Goal: Task Accomplishment & Management: Use online tool/utility

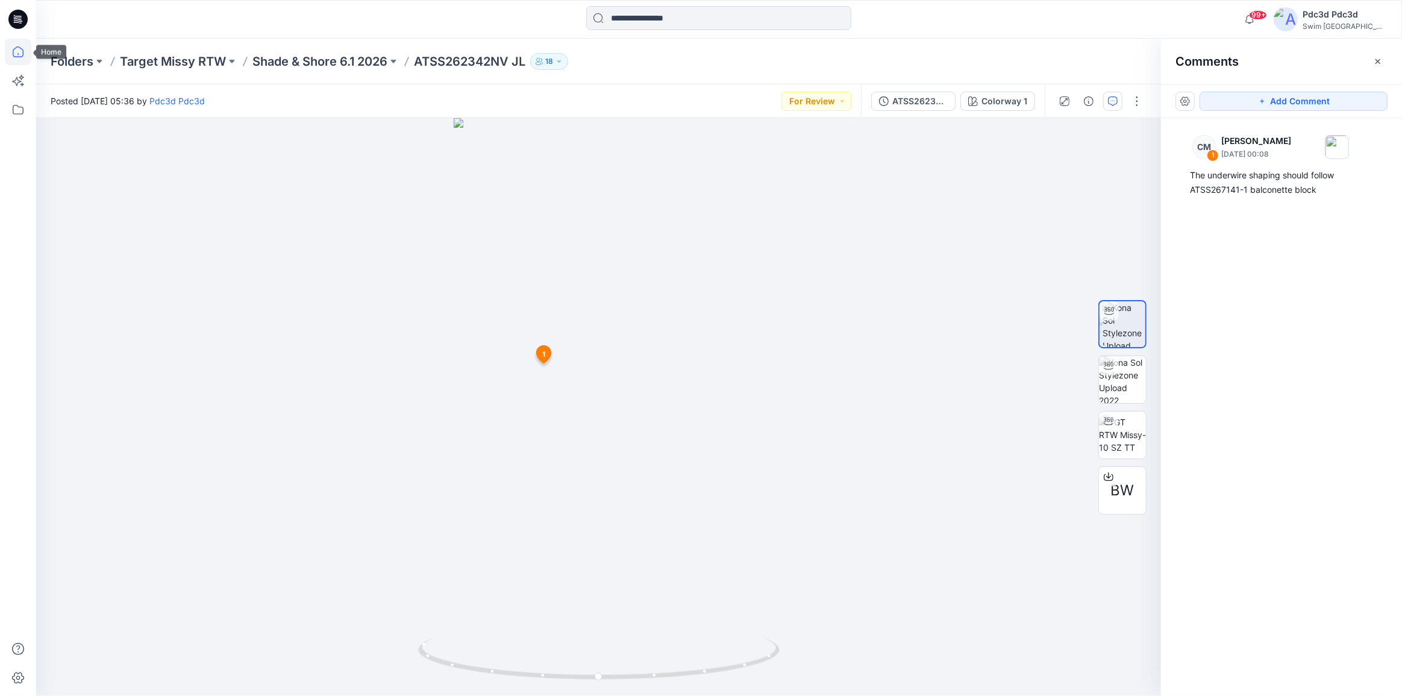
click at [17, 46] on icon at bounding box center [18, 51] width 11 height 11
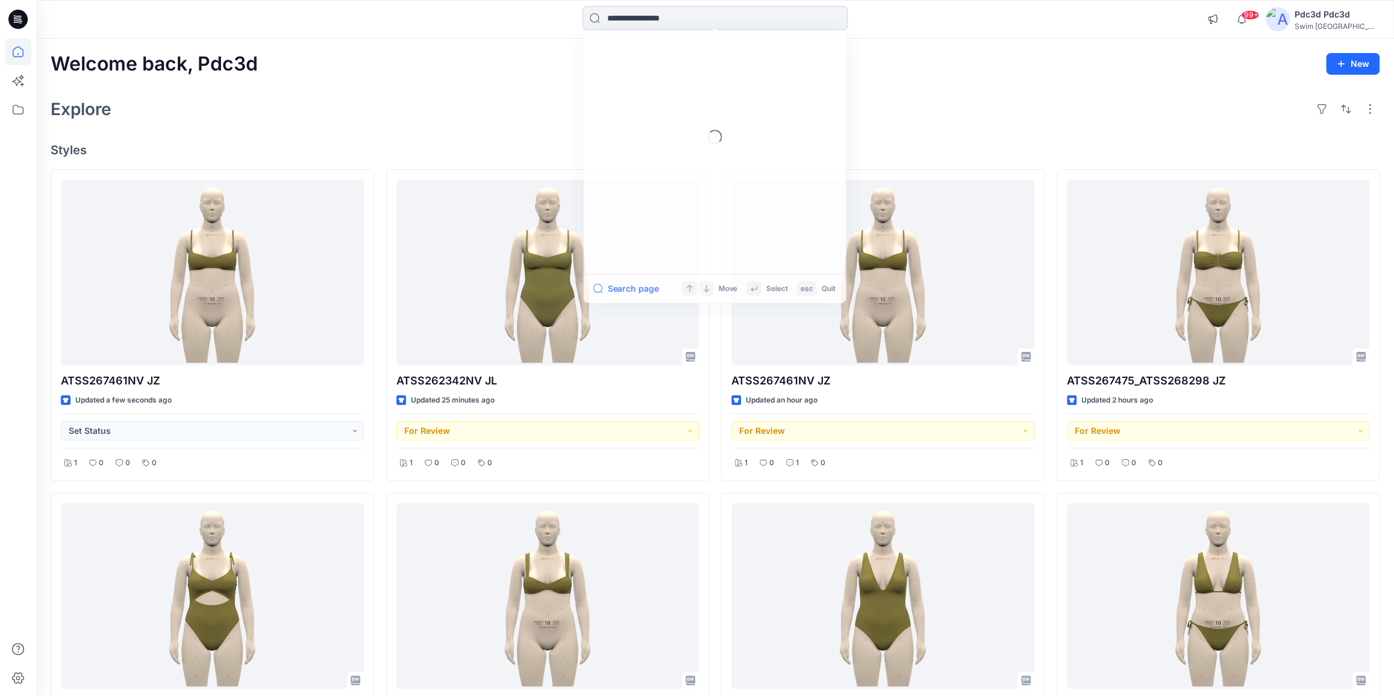
click at [668, 24] on input at bounding box center [715, 18] width 265 height 24
paste input "**********"
type input "**********"
click at [937, 98] on div "Explore" at bounding box center [715, 109] width 1329 height 29
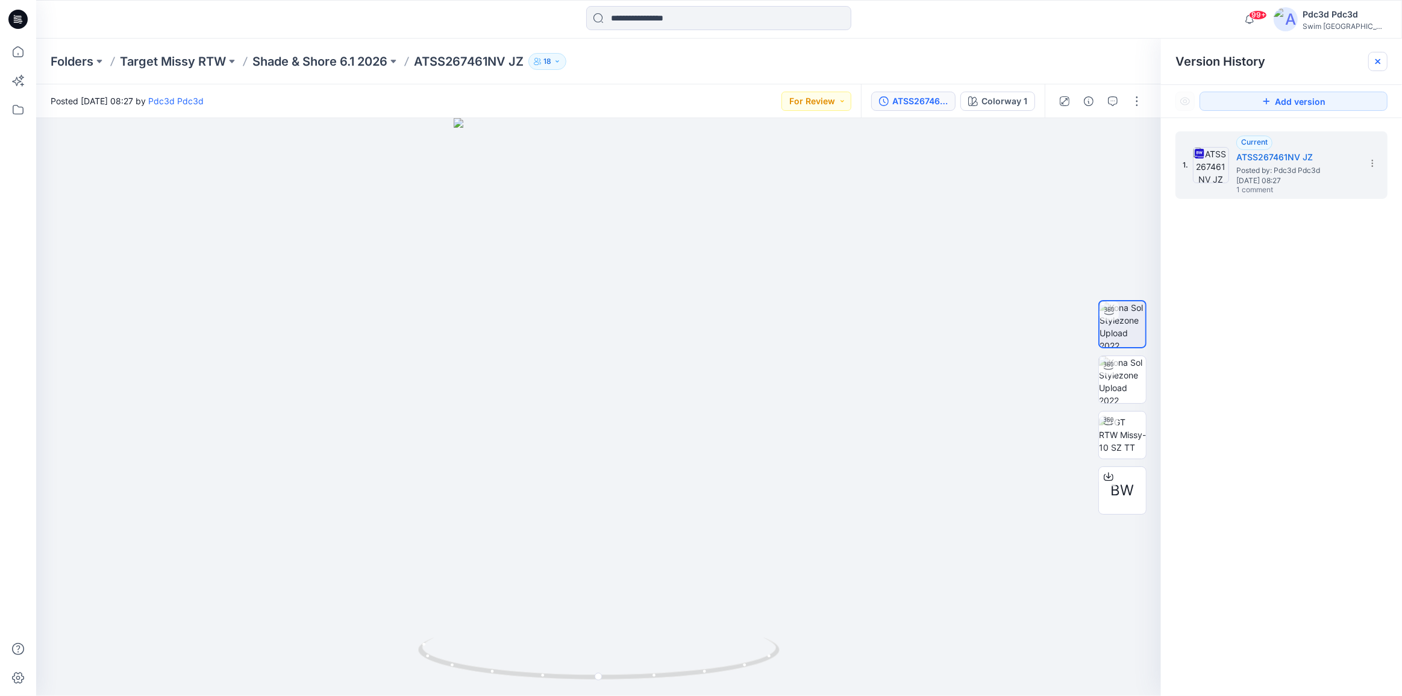
click at [1382, 61] on div at bounding box center [1377, 61] width 19 height 19
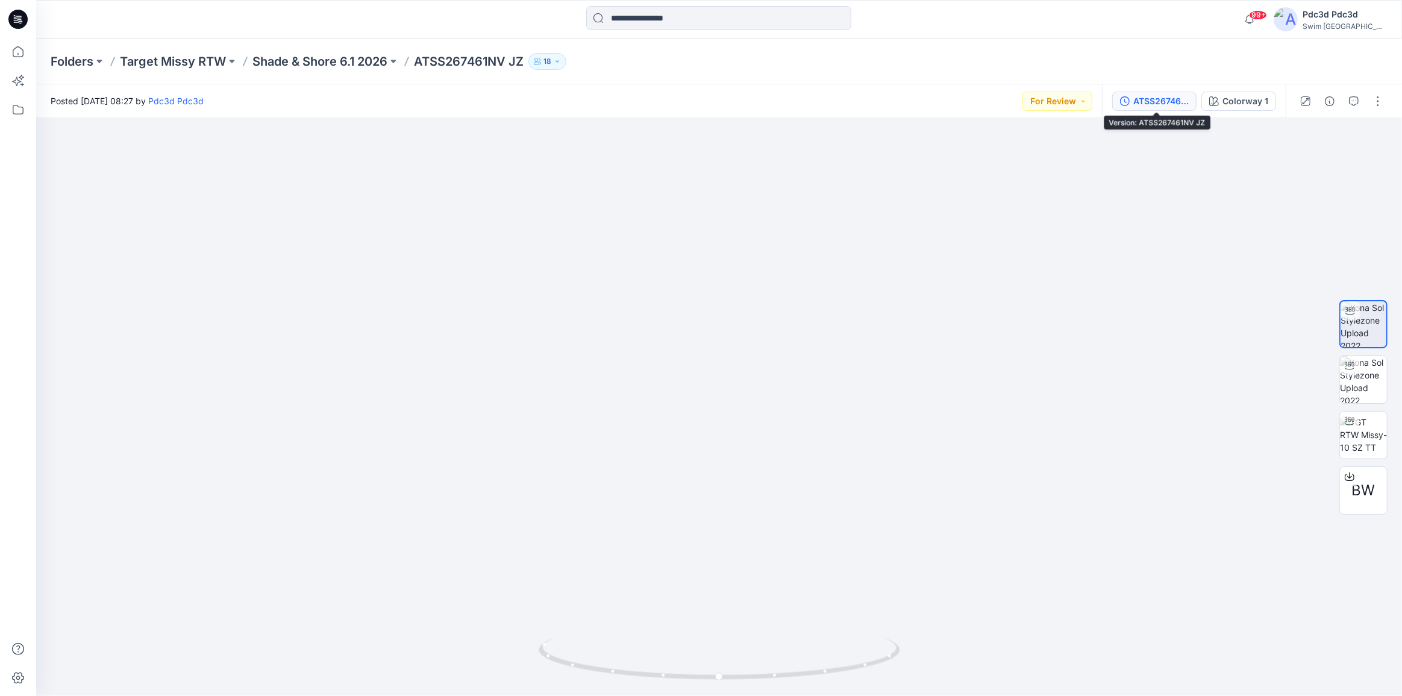
click at [1129, 97] on icon "button" at bounding box center [1125, 101] width 10 height 10
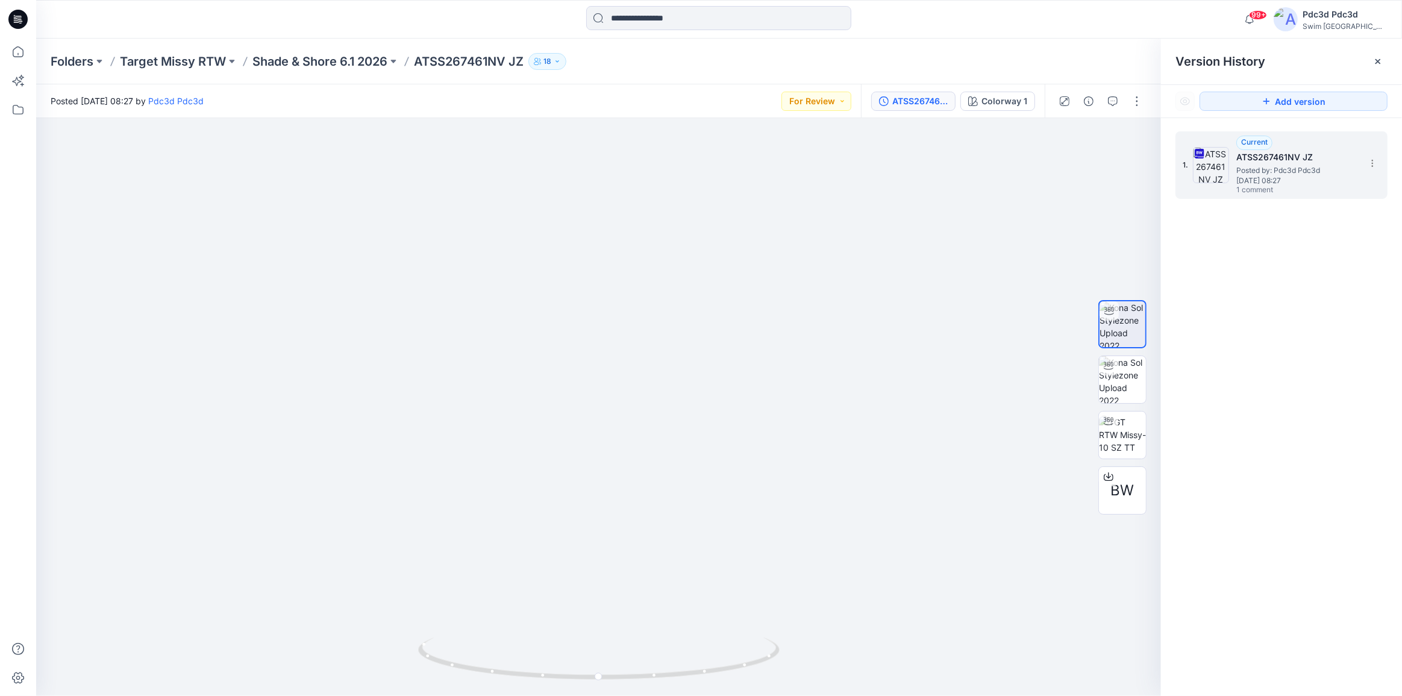
click at [1252, 183] on span "Thursday, September 11, 2025 08:27" at bounding box center [1296, 180] width 120 height 8
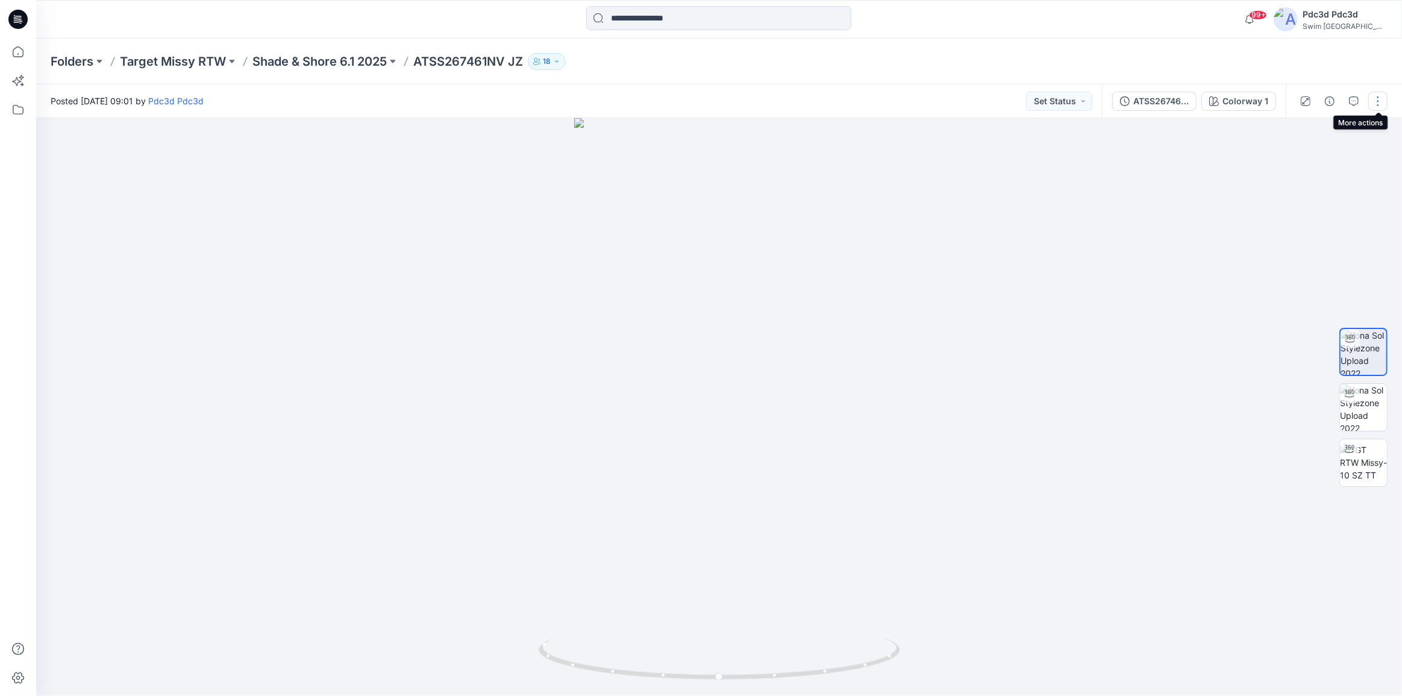
click at [1375, 107] on button "button" at bounding box center [1377, 101] width 19 height 19
click at [1301, 166] on p "Edit" at bounding box center [1300, 163] width 15 height 13
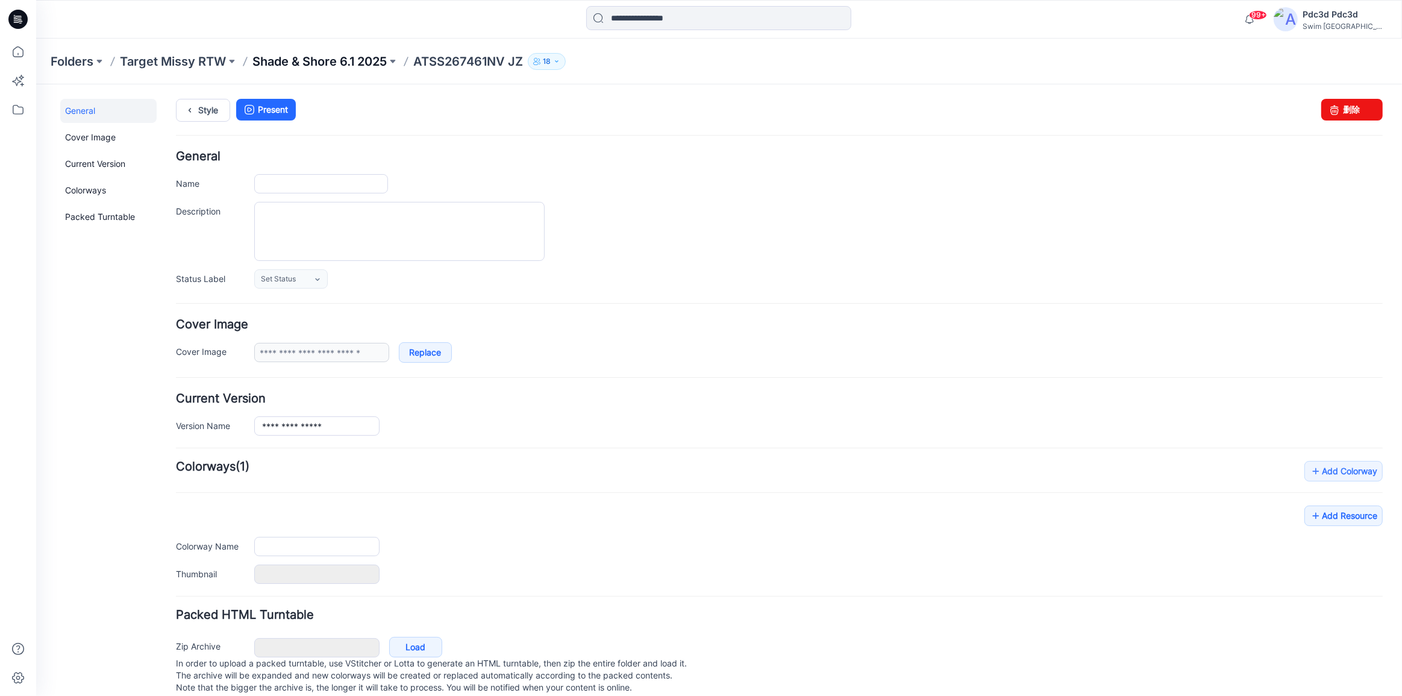
type input "**********"
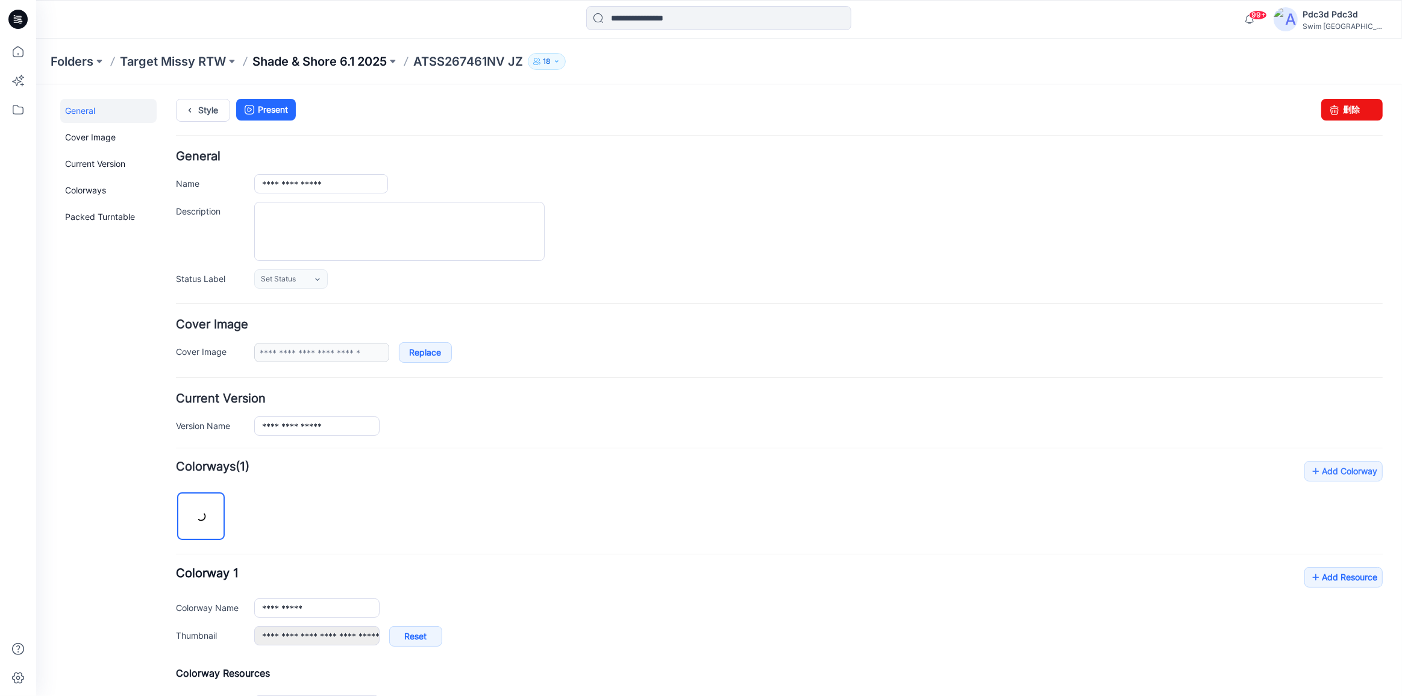
click at [354, 61] on p "Shade & Shore 6.1 2025" at bounding box center [319, 61] width 134 height 17
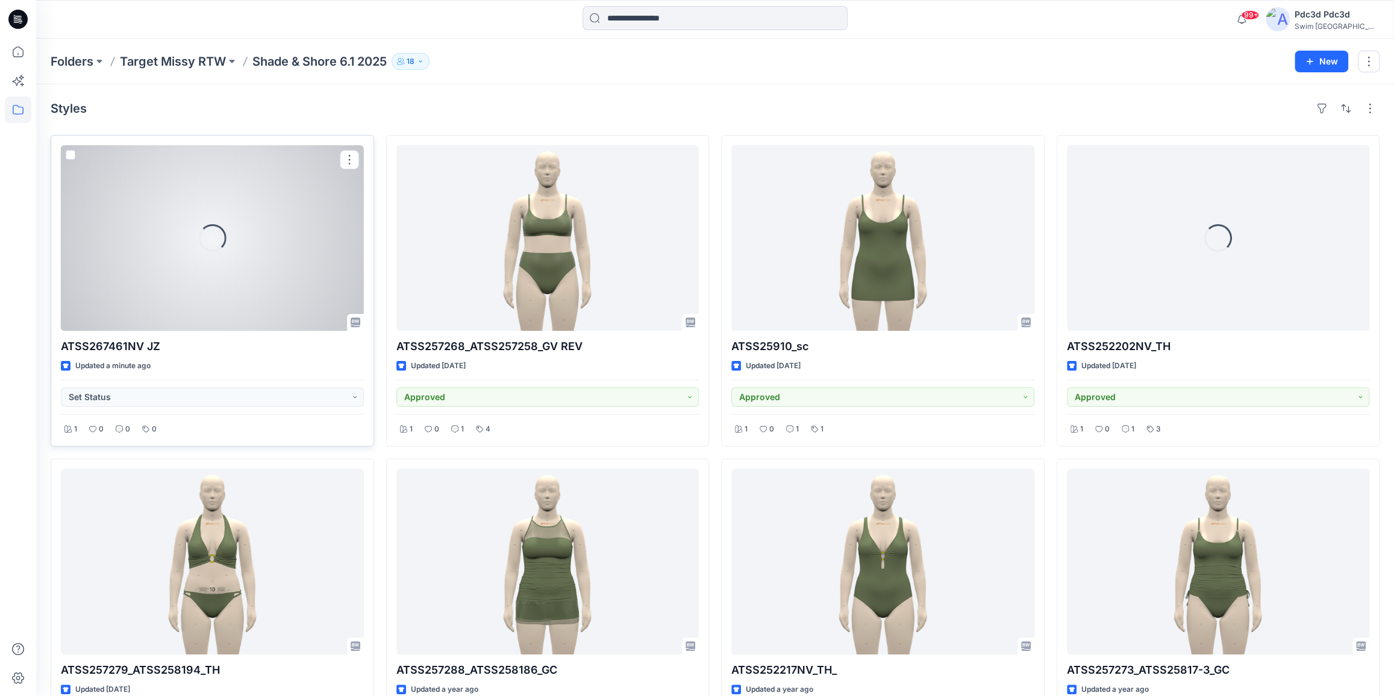
click at [214, 276] on div "Loading..." at bounding box center [212, 238] width 303 height 186
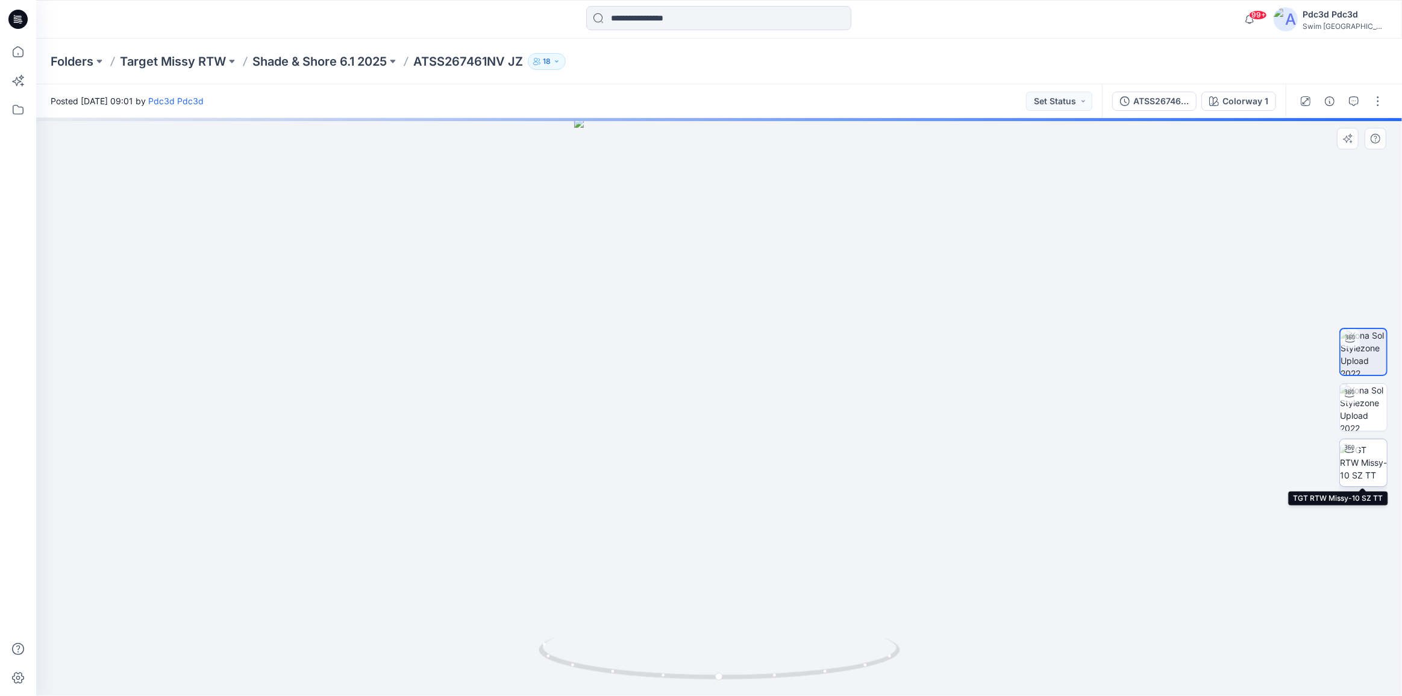
click at [1358, 464] on img at bounding box center [1363, 462] width 47 height 38
drag, startPoint x: 842, startPoint y: 678, endPoint x: 557, endPoint y: 595, distance: 296.6
click at [535, 635] on div at bounding box center [719, 407] width 1366 height 578
click at [1382, 98] on button "button" at bounding box center [1377, 101] width 19 height 19
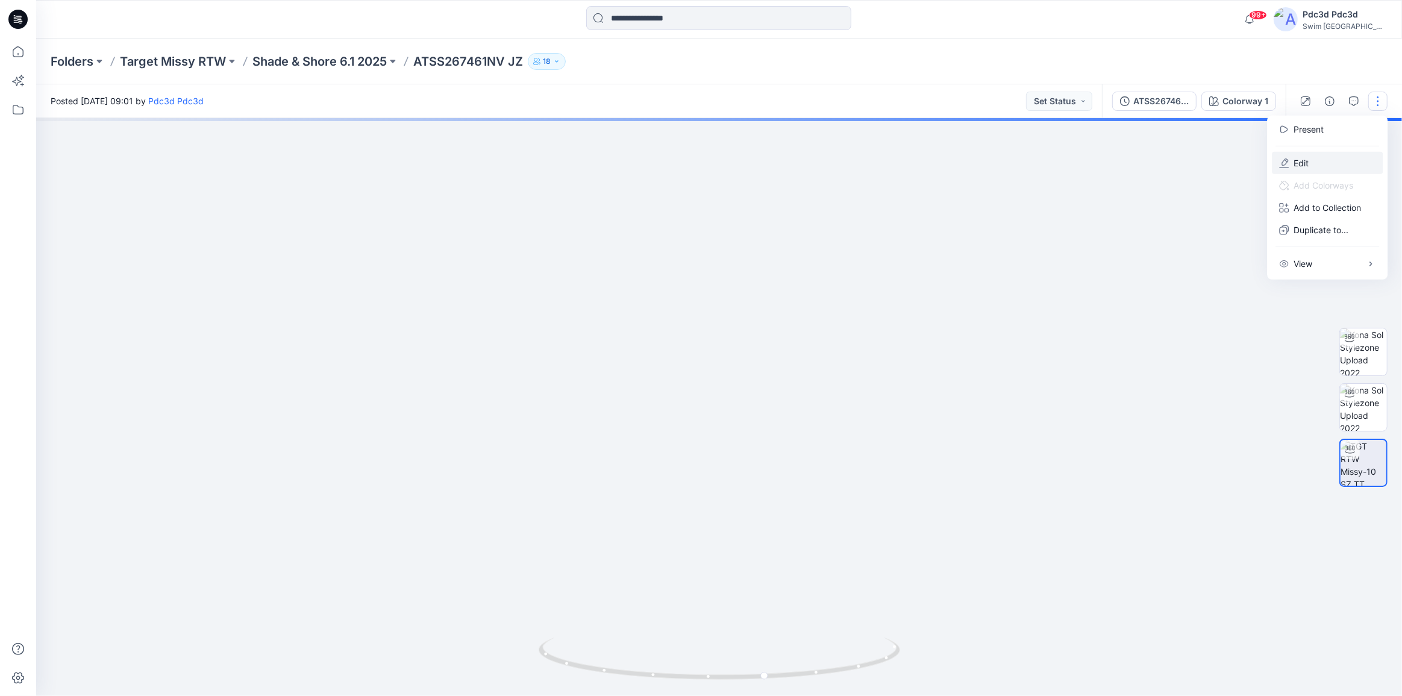
click at [1304, 168] on p "Edit" at bounding box center [1300, 163] width 15 height 13
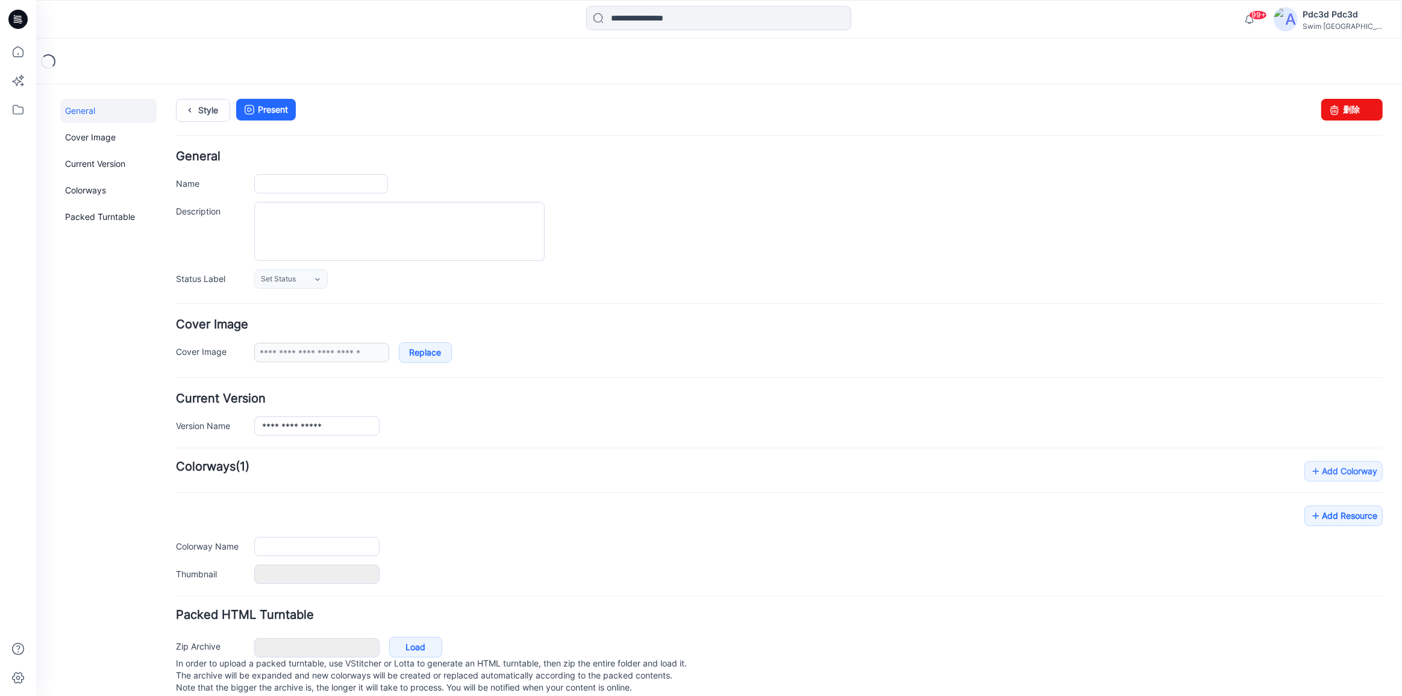
type input "**********"
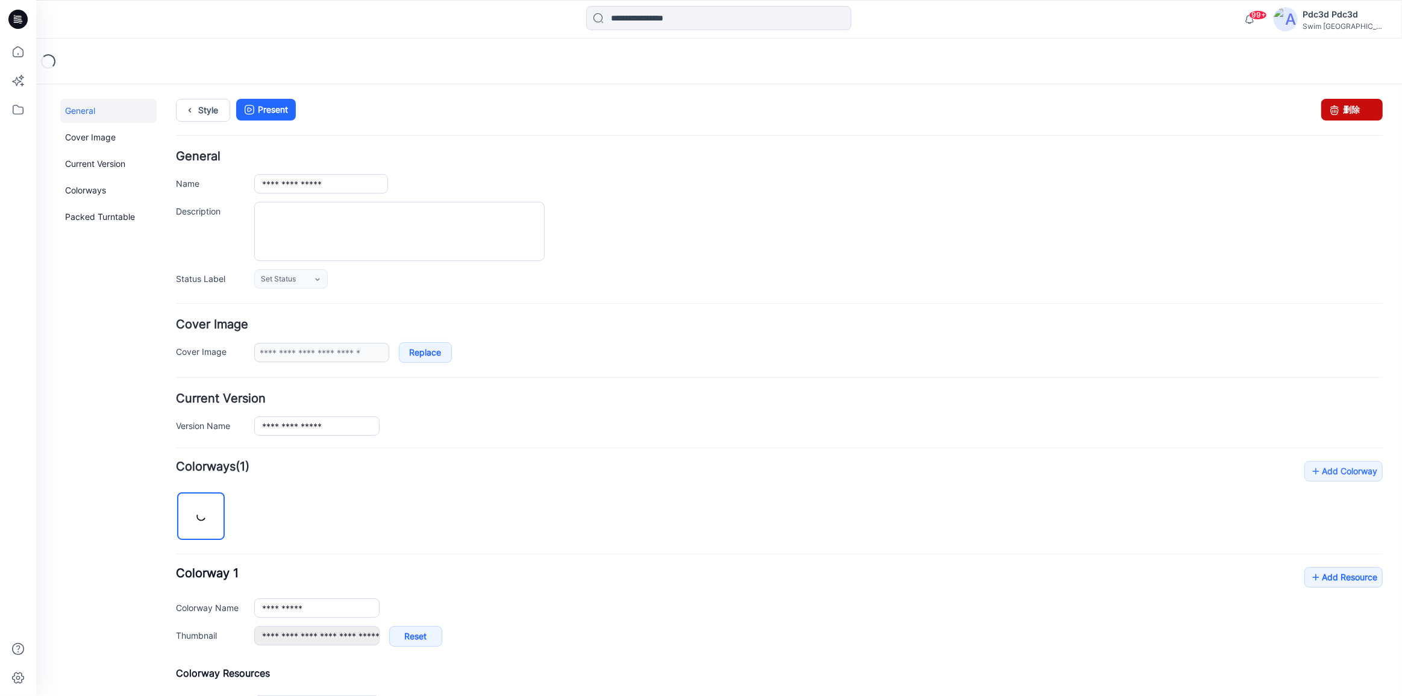
click at [1328, 109] on icon at bounding box center [1334, 109] width 17 height 22
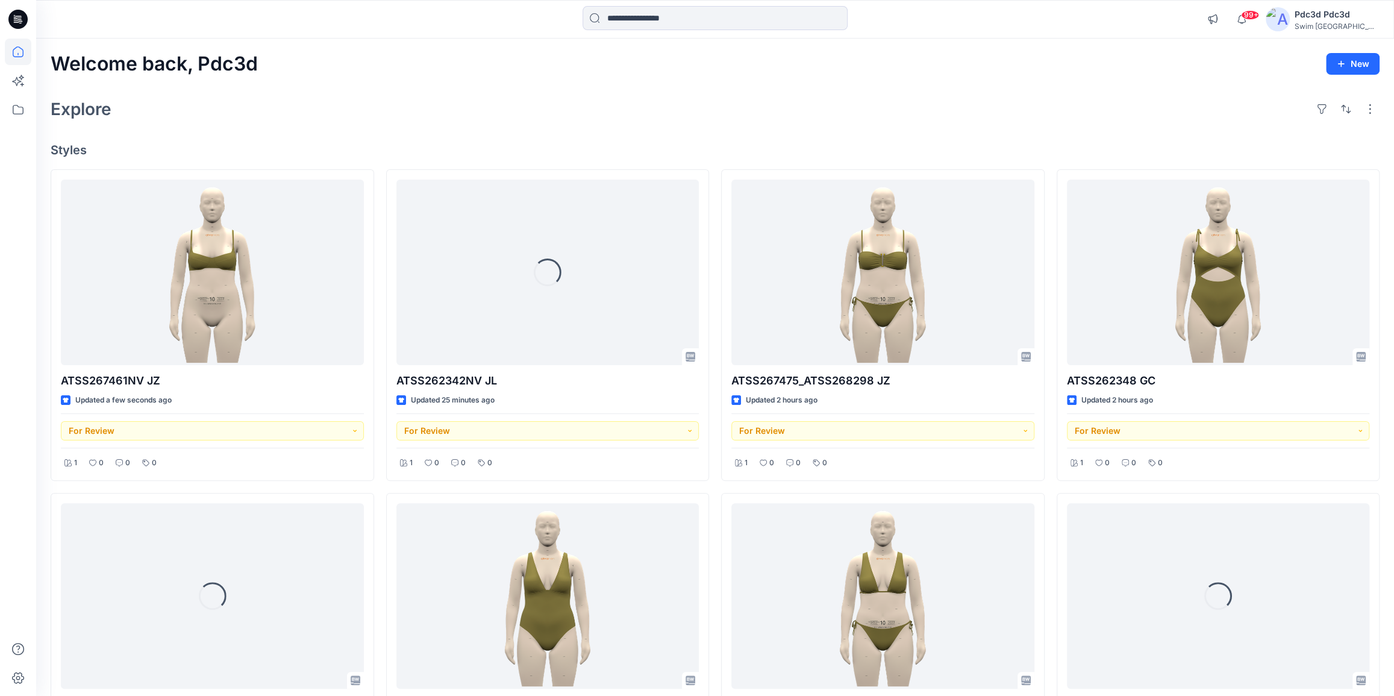
click at [577, 114] on div "Explore" at bounding box center [715, 109] width 1329 height 29
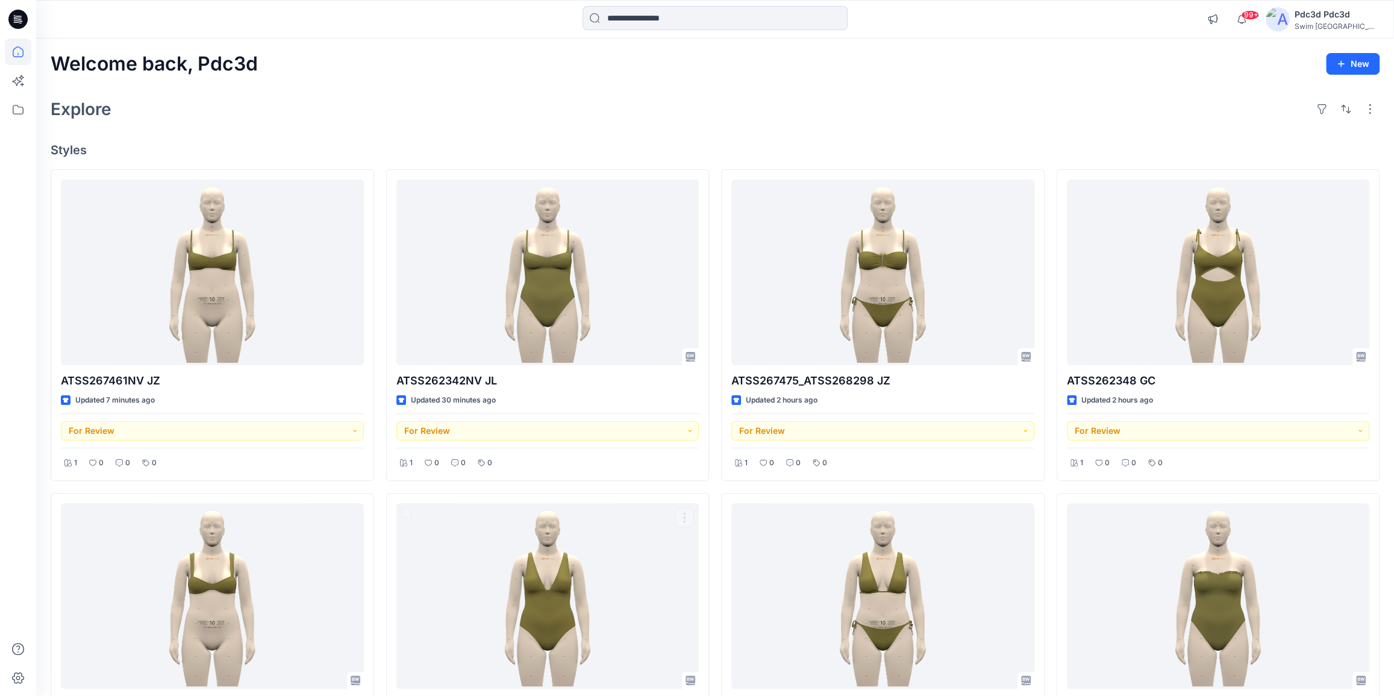
click at [384, 489] on div "ATSS267461NV JZ Updated 7 minutes ago For Review 1 0 0 0 ATSS267473NV GC Update…" at bounding box center [715, 648] width 1329 height 958
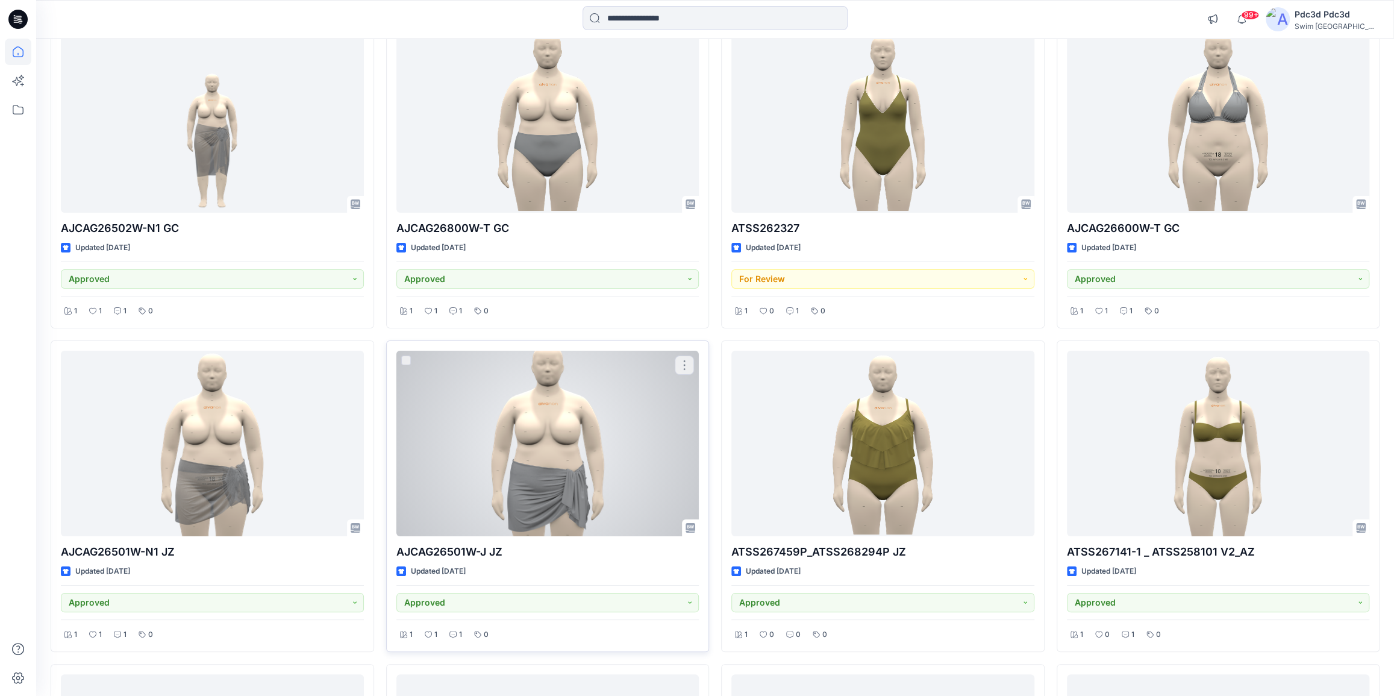
scroll to position [3727, 0]
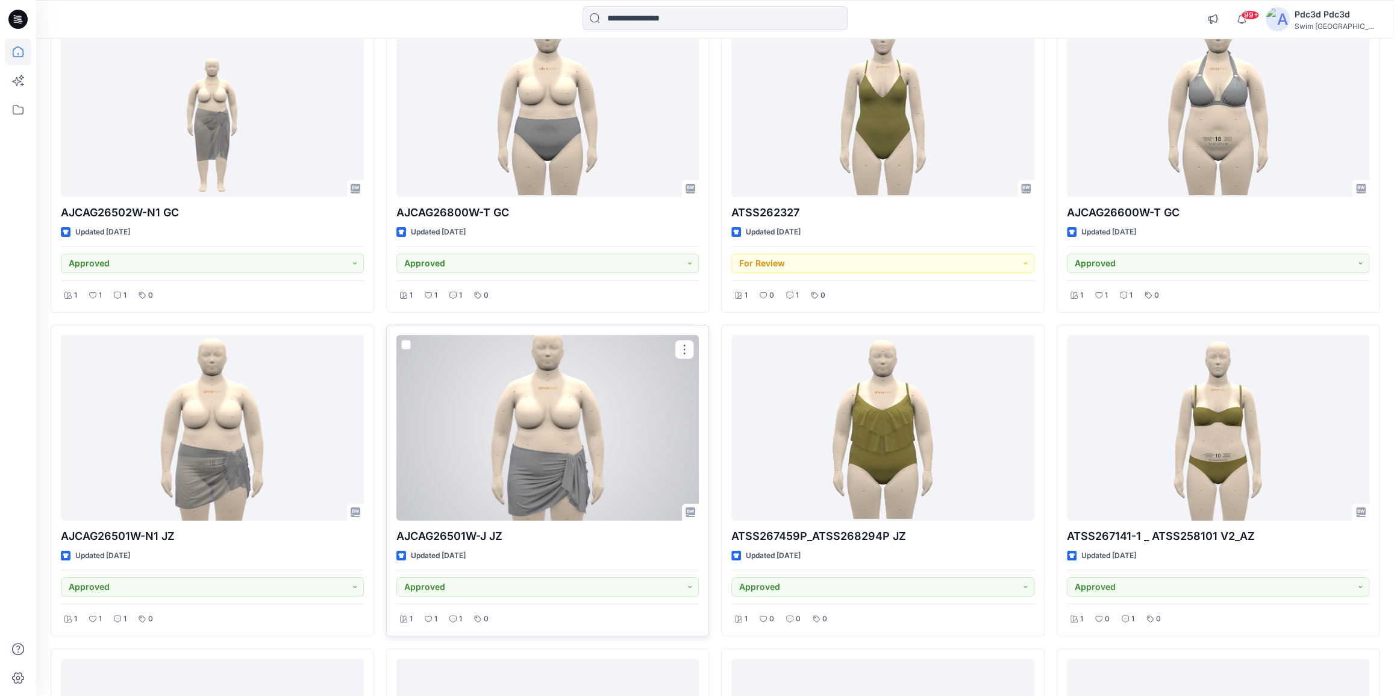
click at [599, 446] on div at bounding box center [547, 428] width 303 height 186
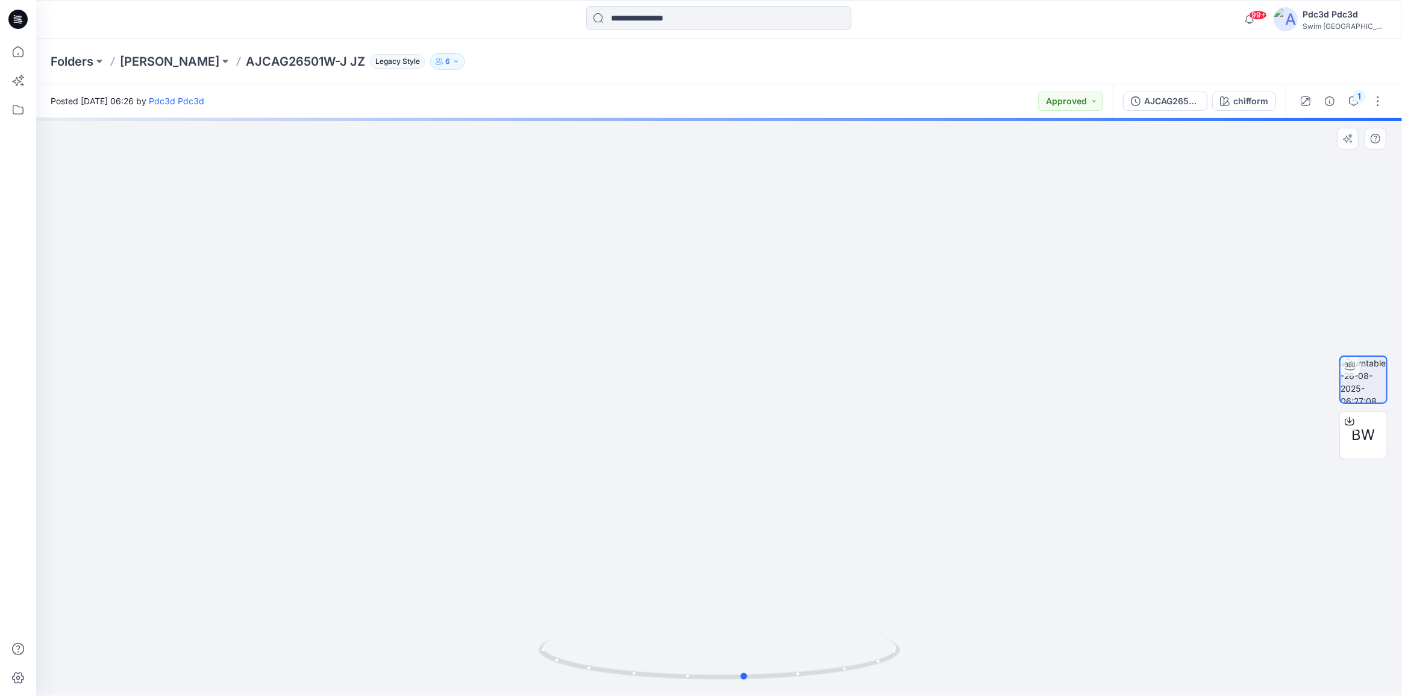
drag, startPoint x: 816, startPoint y: 675, endPoint x: 480, endPoint y: 602, distance: 343.4
click at [480, 602] on div at bounding box center [719, 407] width 1366 height 578
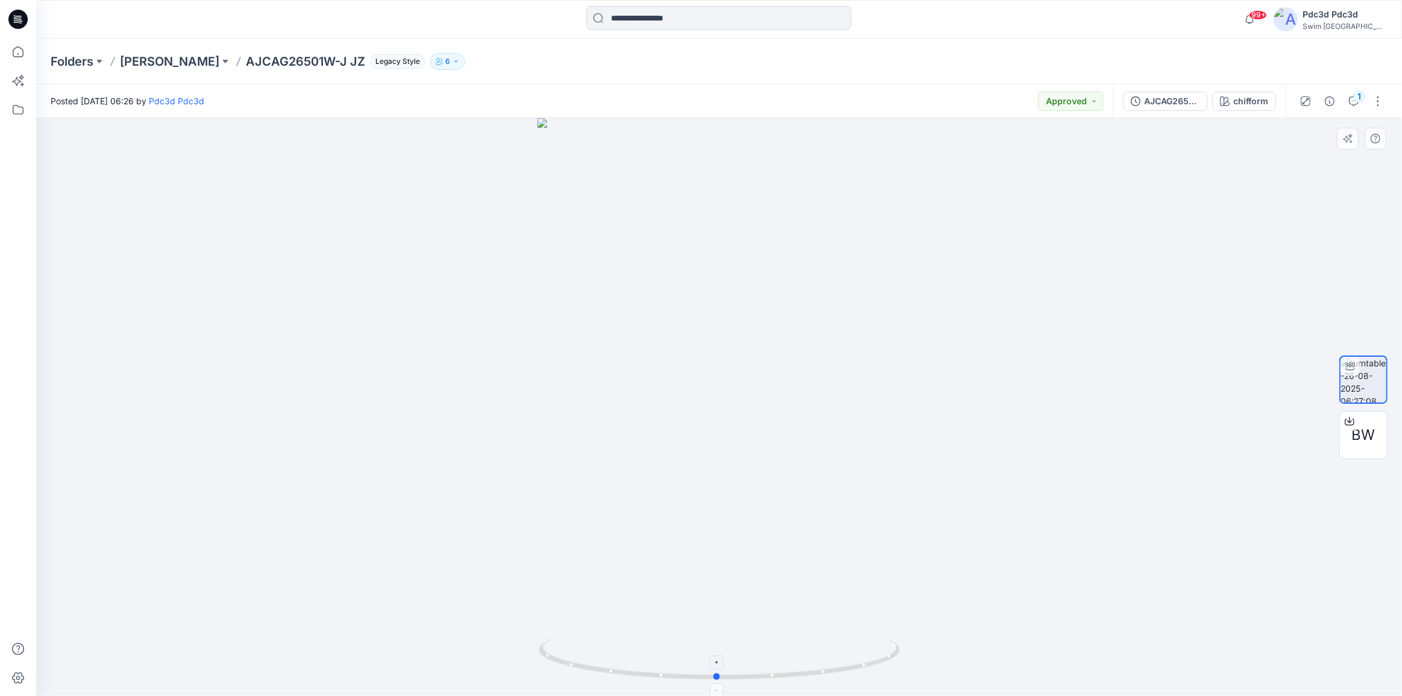
drag, startPoint x: 841, startPoint y: 671, endPoint x: 813, endPoint y: 644, distance: 39.2
click at [813, 644] on icon at bounding box center [721, 659] width 364 height 45
drag, startPoint x: 784, startPoint y: 682, endPoint x: 802, endPoint y: 681, distance: 18.1
click at [802, 681] on icon at bounding box center [721, 659] width 364 height 45
drag, startPoint x: 802, startPoint y: 681, endPoint x: 1157, endPoint y: 576, distance: 369.8
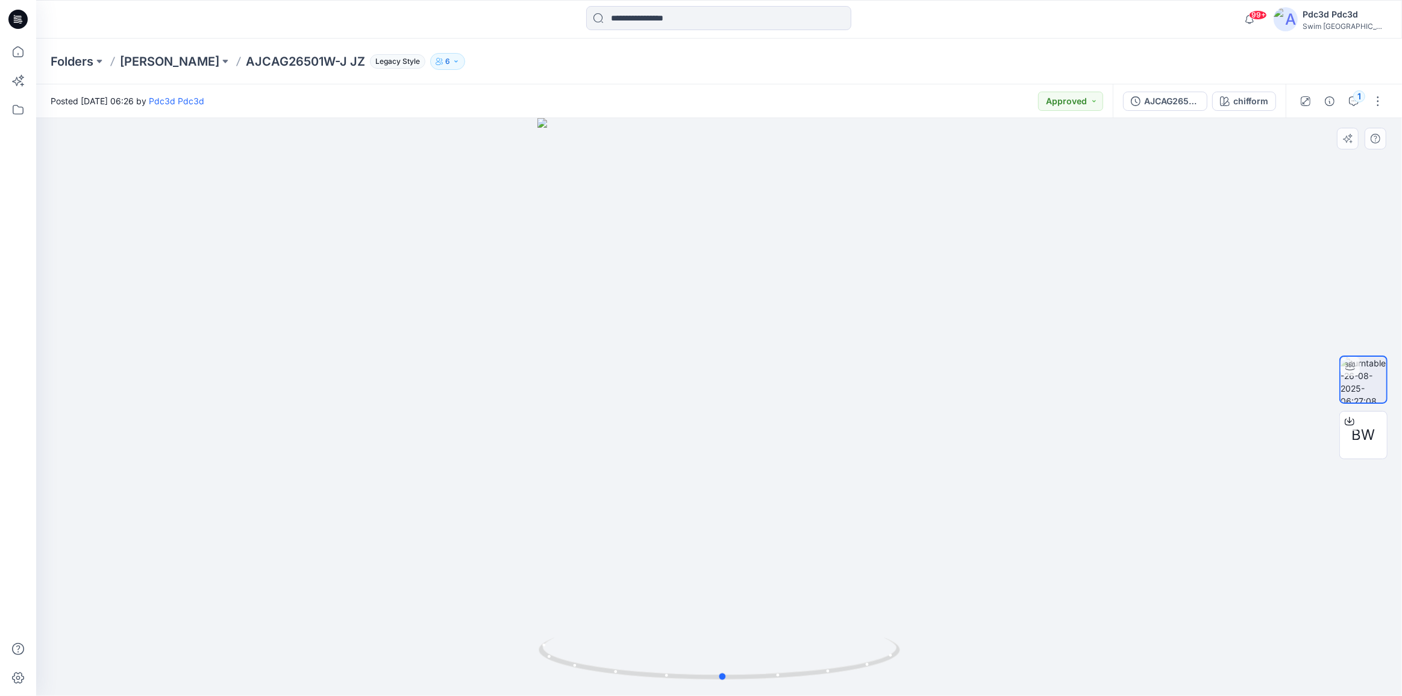
click at [1157, 576] on div at bounding box center [719, 407] width 1366 height 578
drag, startPoint x: 813, startPoint y: 679, endPoint x: 843, endPoint y: 657, distance: 37.8
click at [843, 657] on icon at bounding box center [721, 659] width 364 height 45
drag, startPoint x: 842, startPoint y: 676, endPoint x: 825, endPoint y: 658, distance: 24.3
click at [825, 658] on icon at bounding box center [721, 659] width 364 height 45
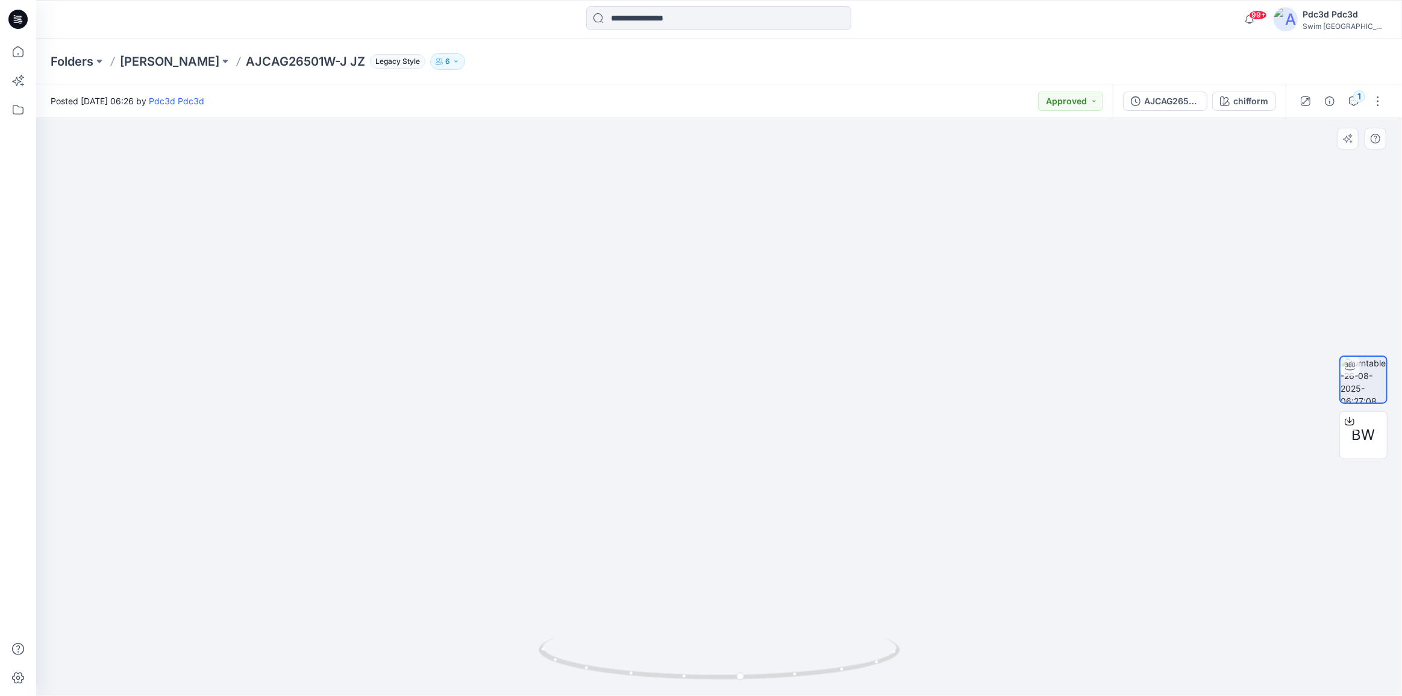
click at [598, 571] on img at bounding box center [719, 362] width 476 height 668
click at [16, 51] on icon at bounding box center [18, 52] width 27 height 27
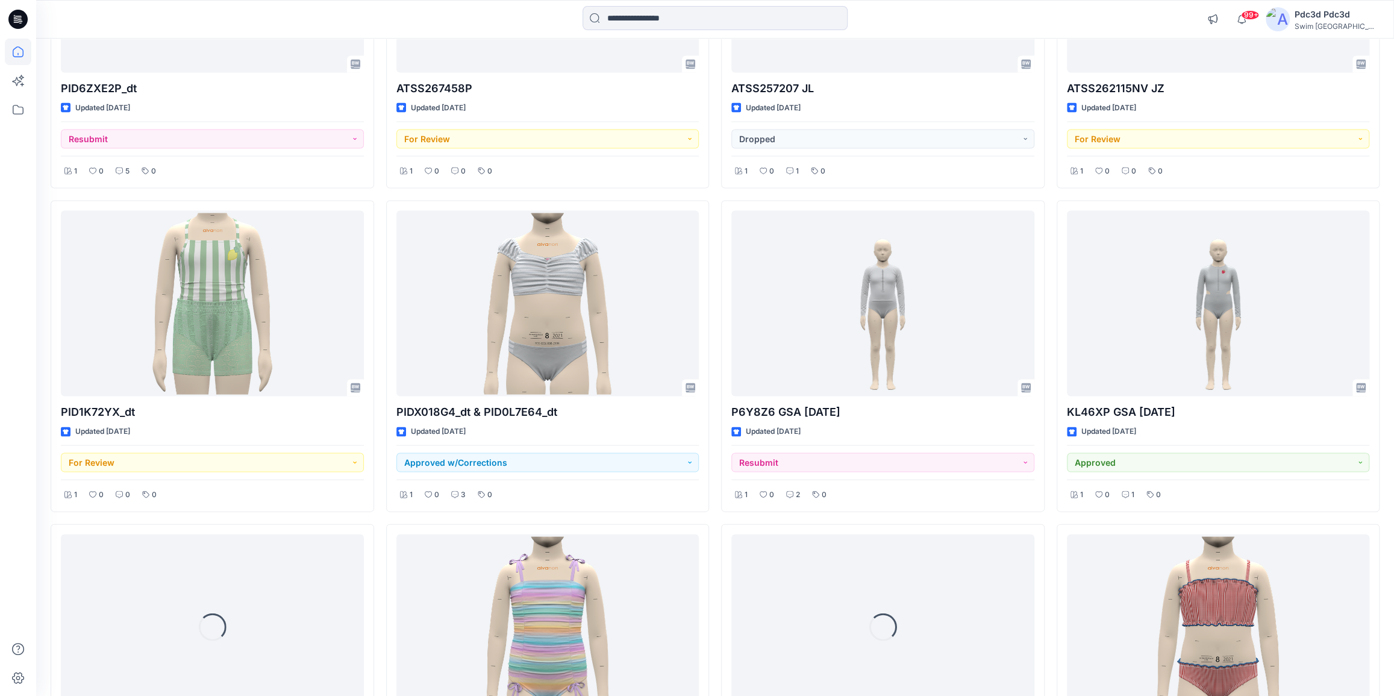
scroll to position [1916, 0]
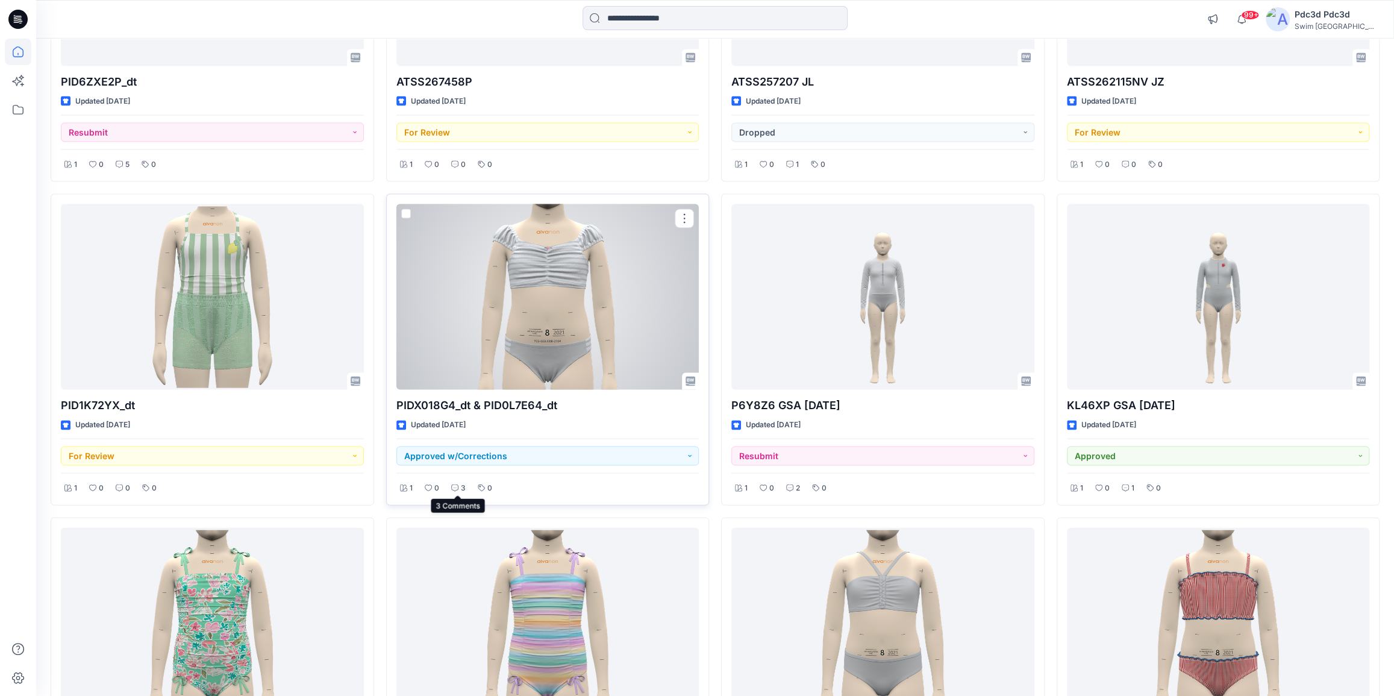
click at [464, 485] on p "3" at bounding box center [463, 488] width 5 height 13
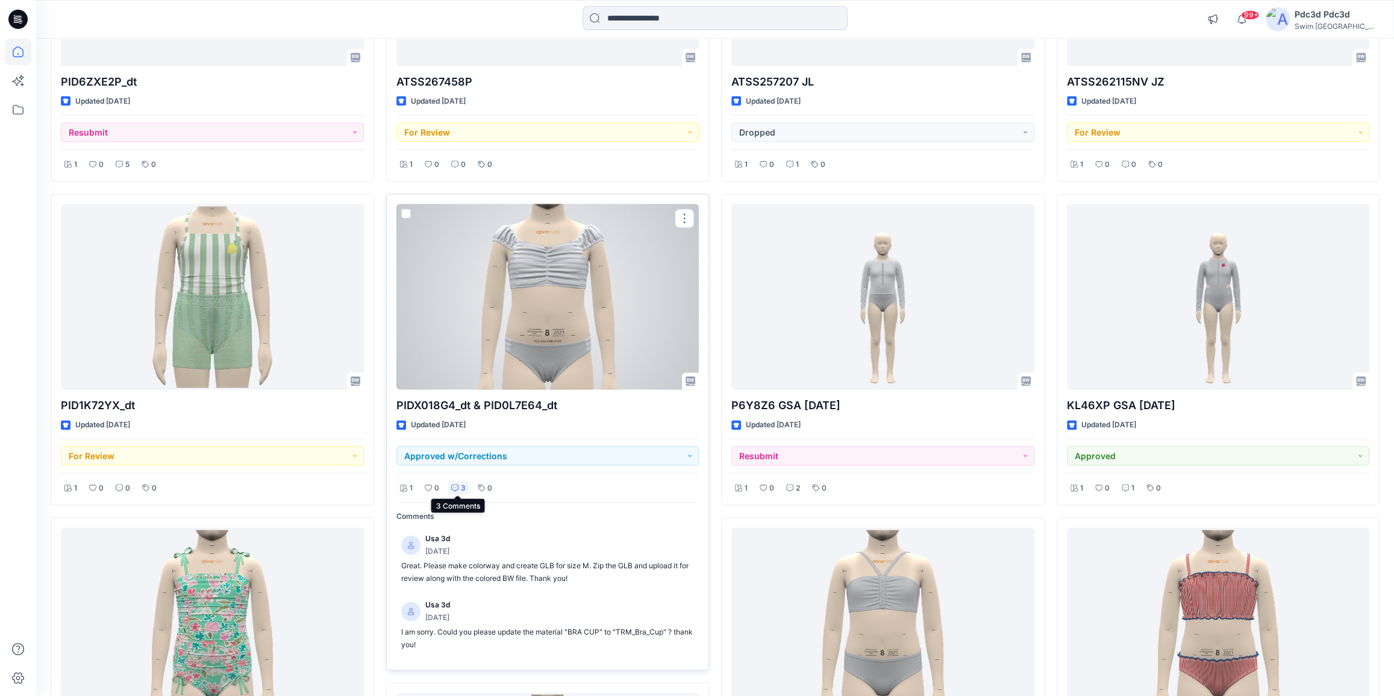
click at [461, 484] on p "3" at bounding box center [463, 488] width 5 height 13
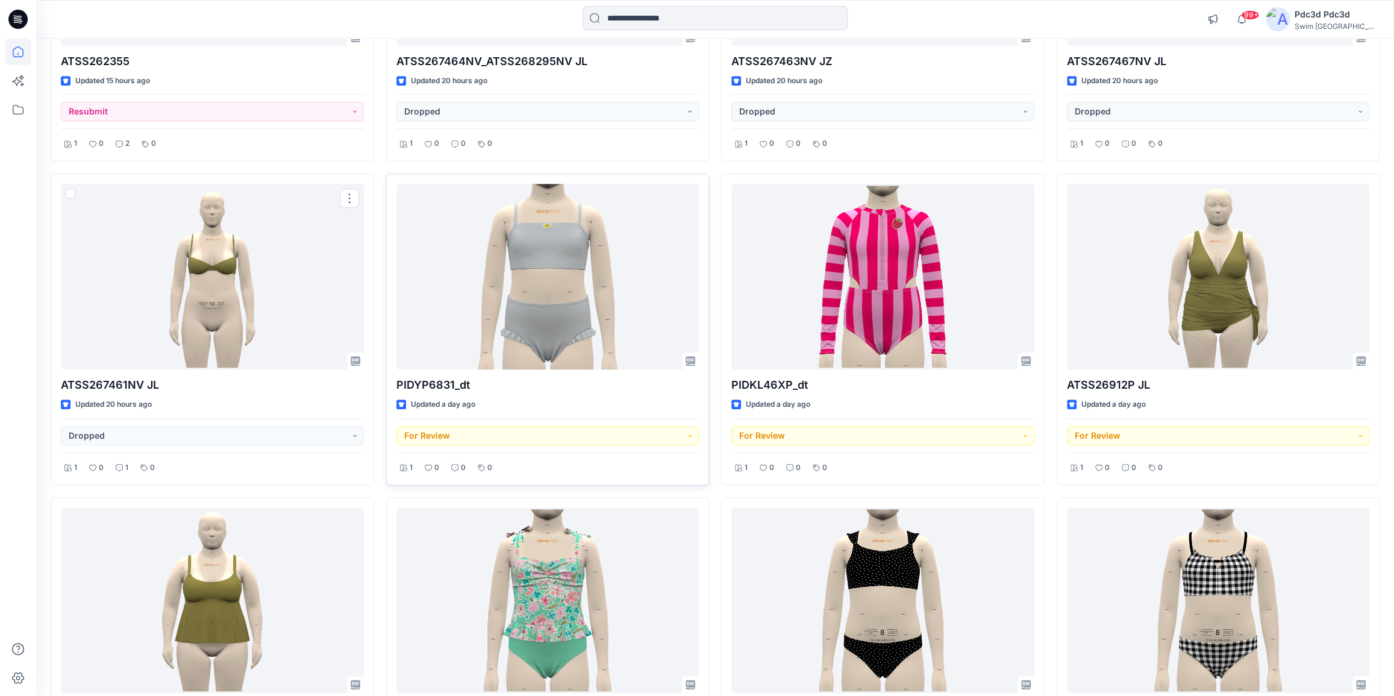
scroll to position [986, 0]
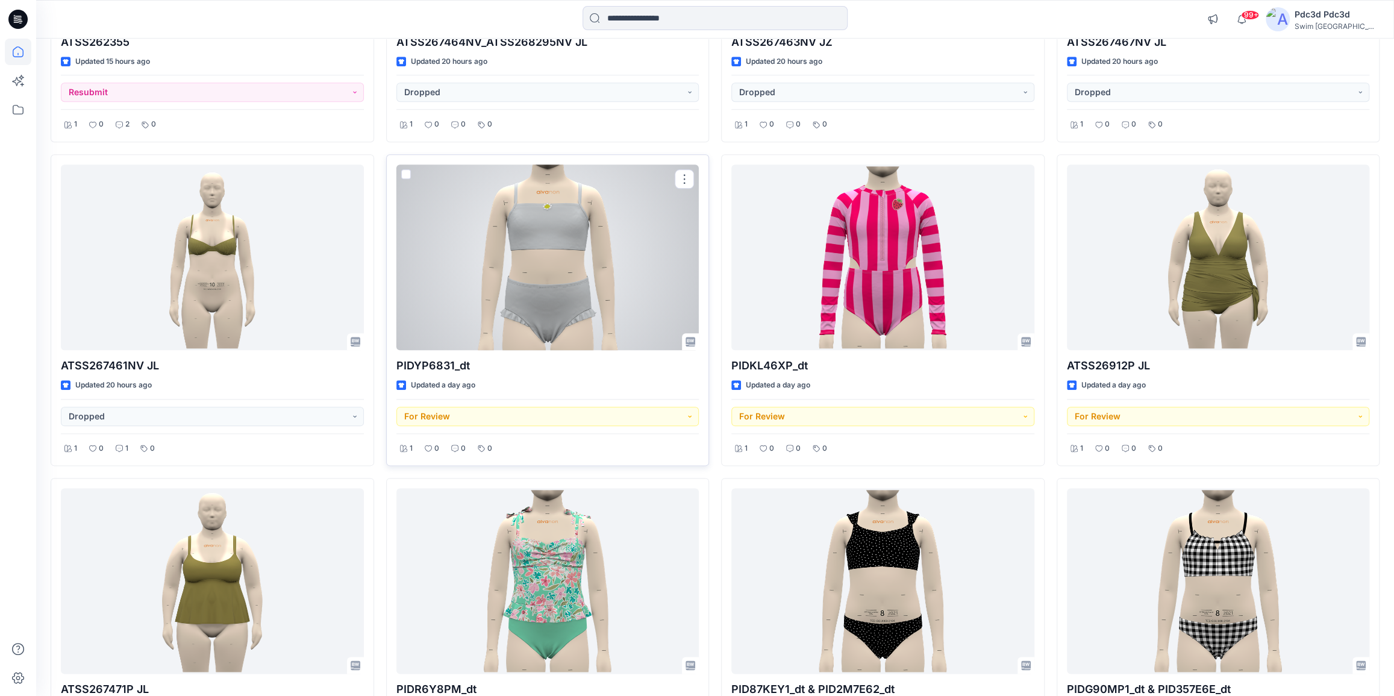
click at [501, 308] on div at bounding box center [547, 257] width 303 height 186
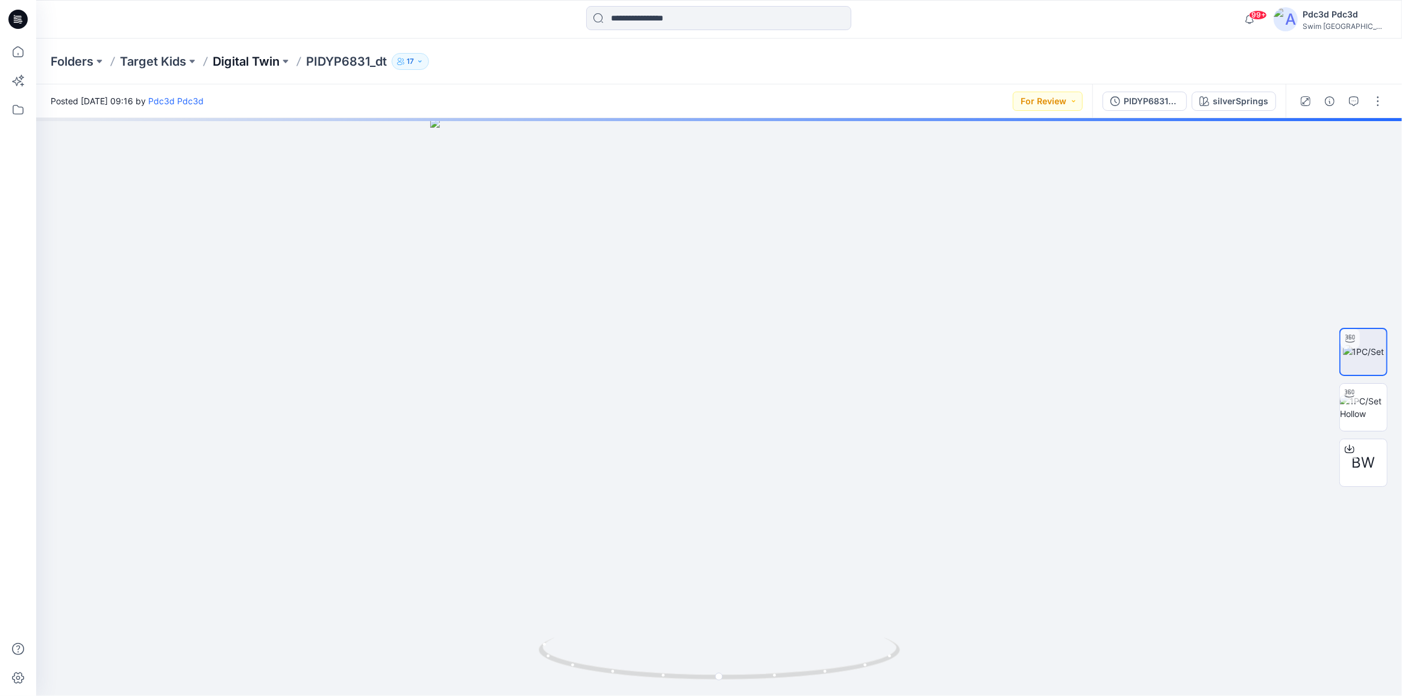
click at [245, 58] on p "Digital Twin" at bounding box center [246, 61] width 67 height 17
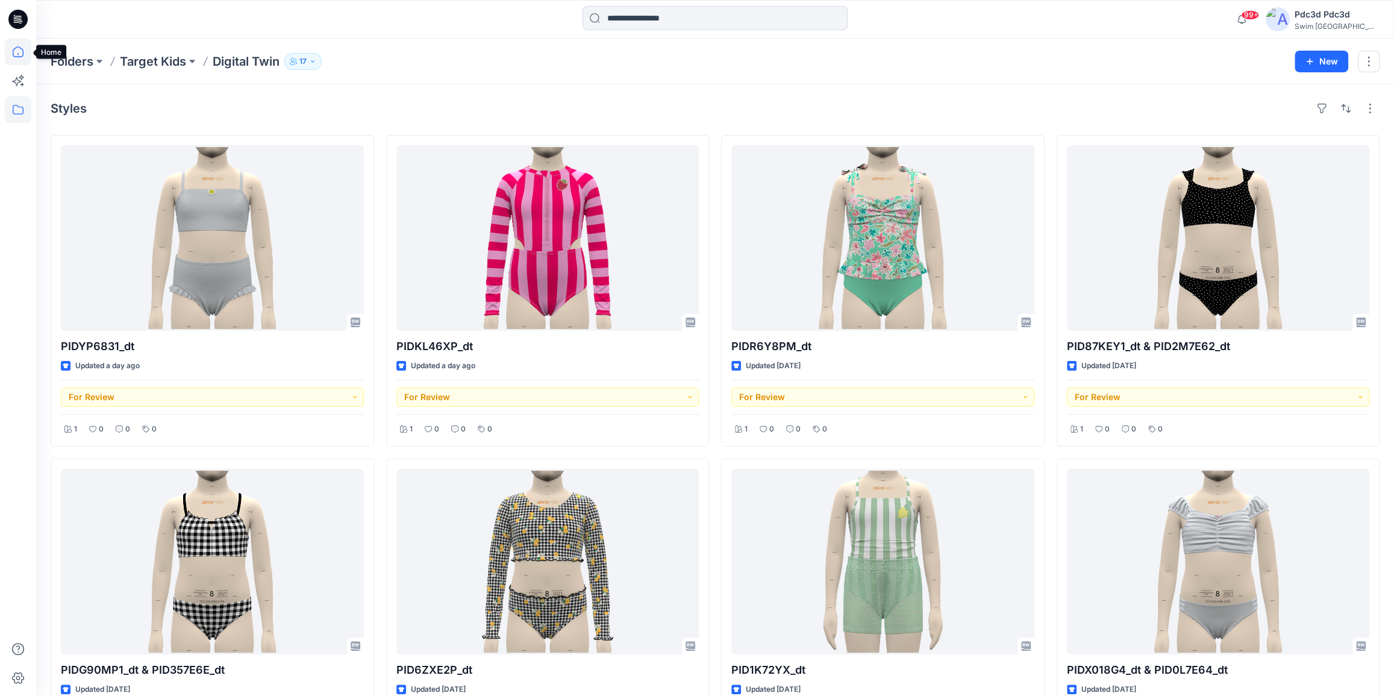
click at [9, 55] on icon at bounding box center [18, 52] width 27 height 27
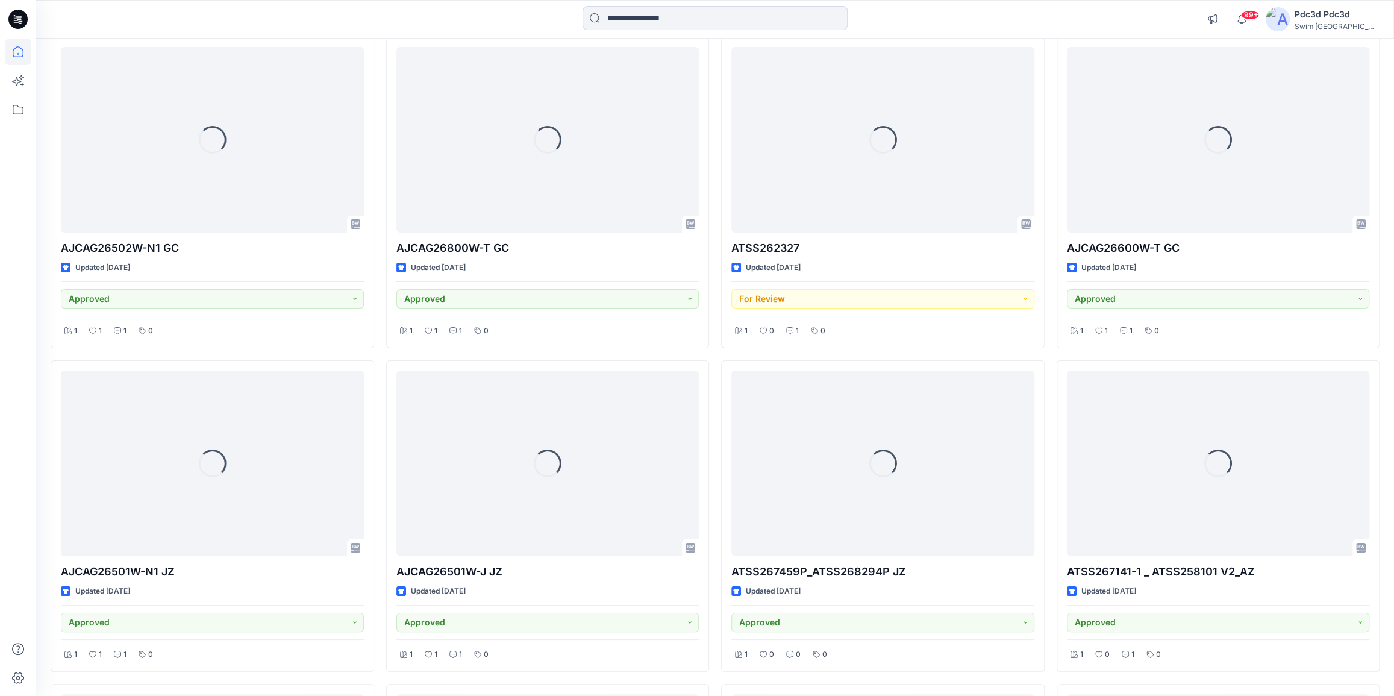
scroll to position [4368, 0]
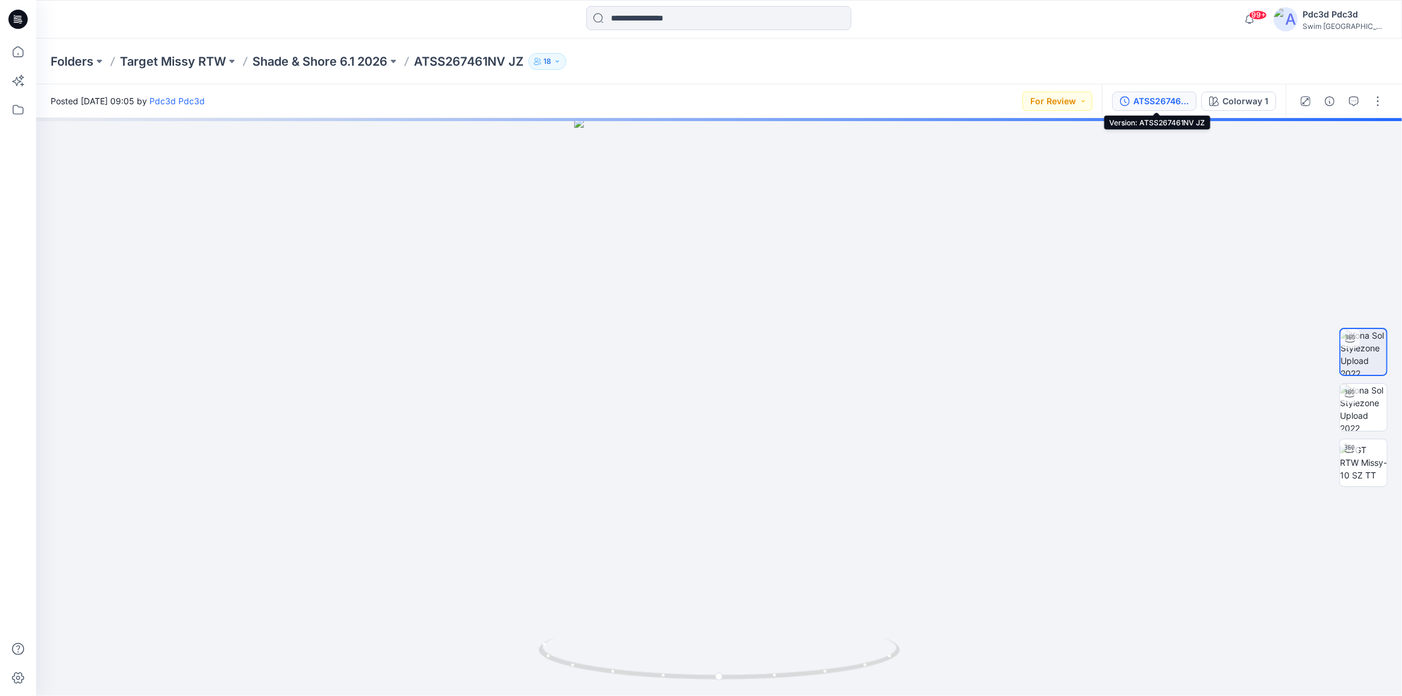
click at [1129, 96] on icon "button" at bounding box center [1125, 101] width 10 height 10
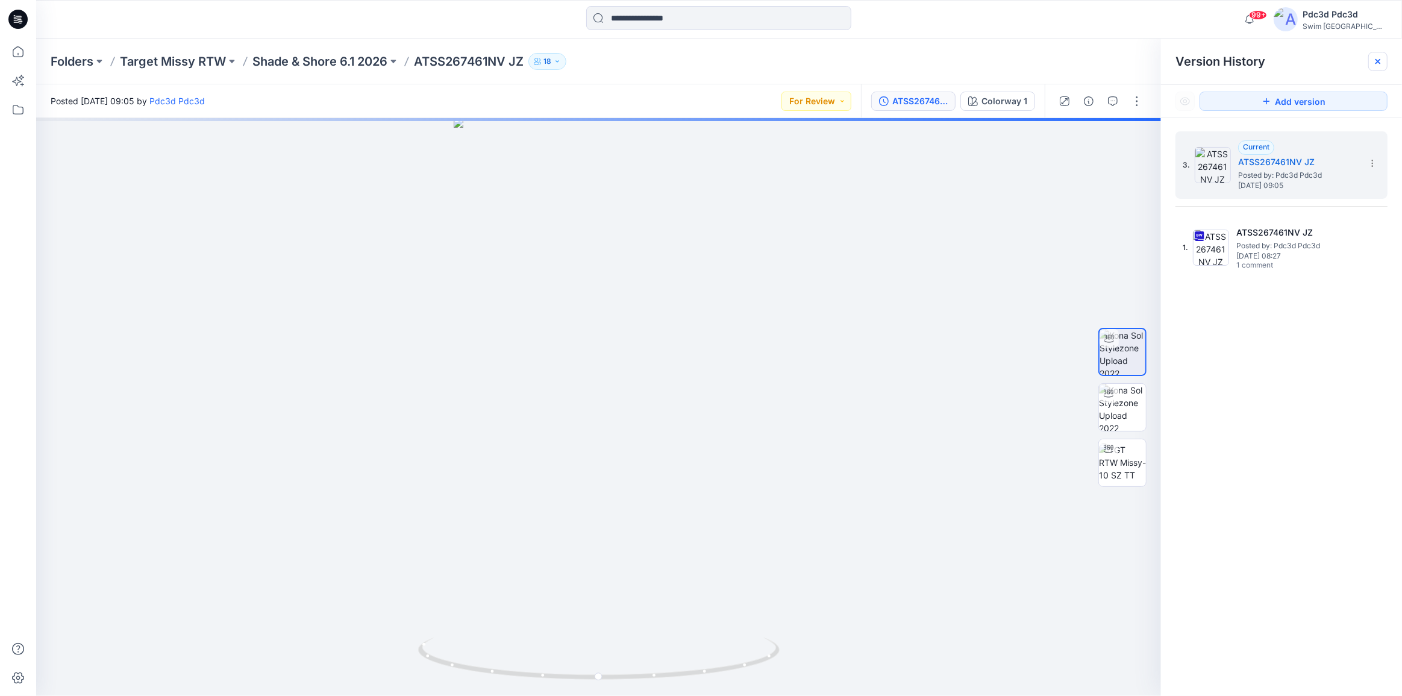
click at [1383, 57] on div at bounding box center [1377, 61] width 19 height 19
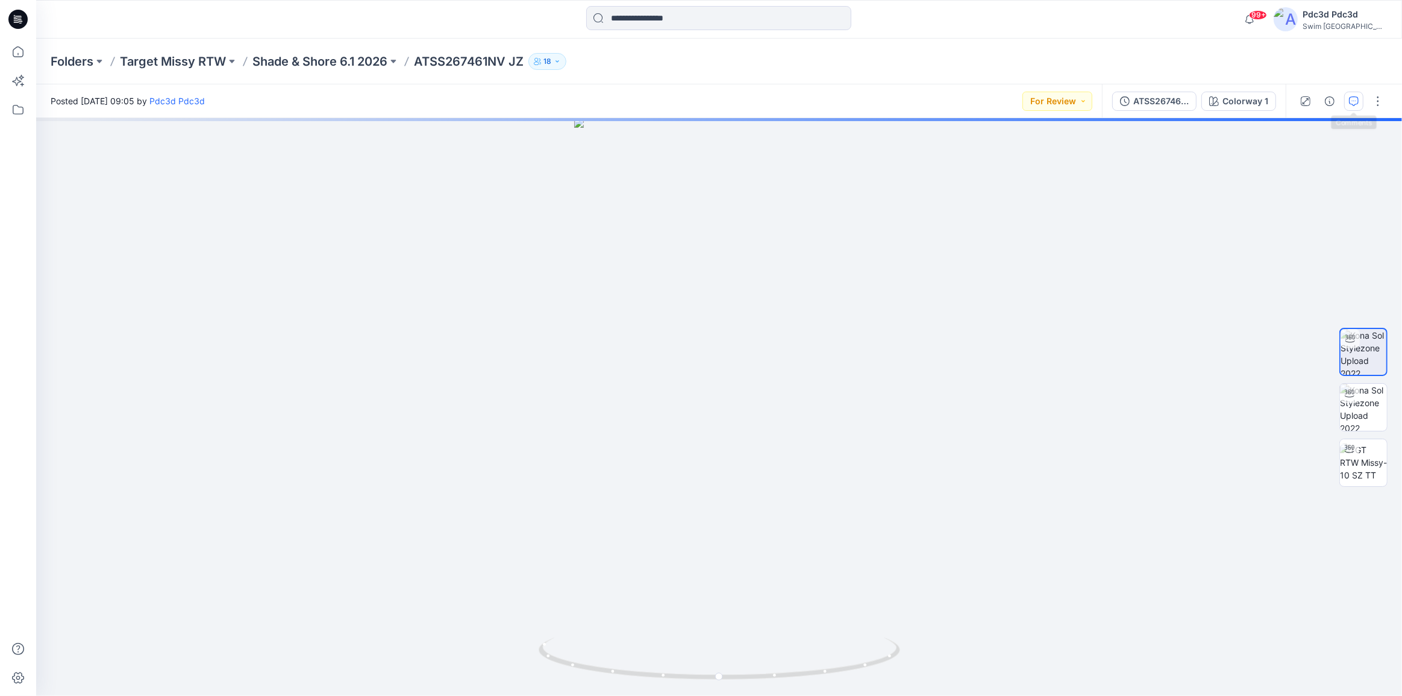
click at [1352, 93] on button "button" at bounding box center [1353, 101] width 19 height 19
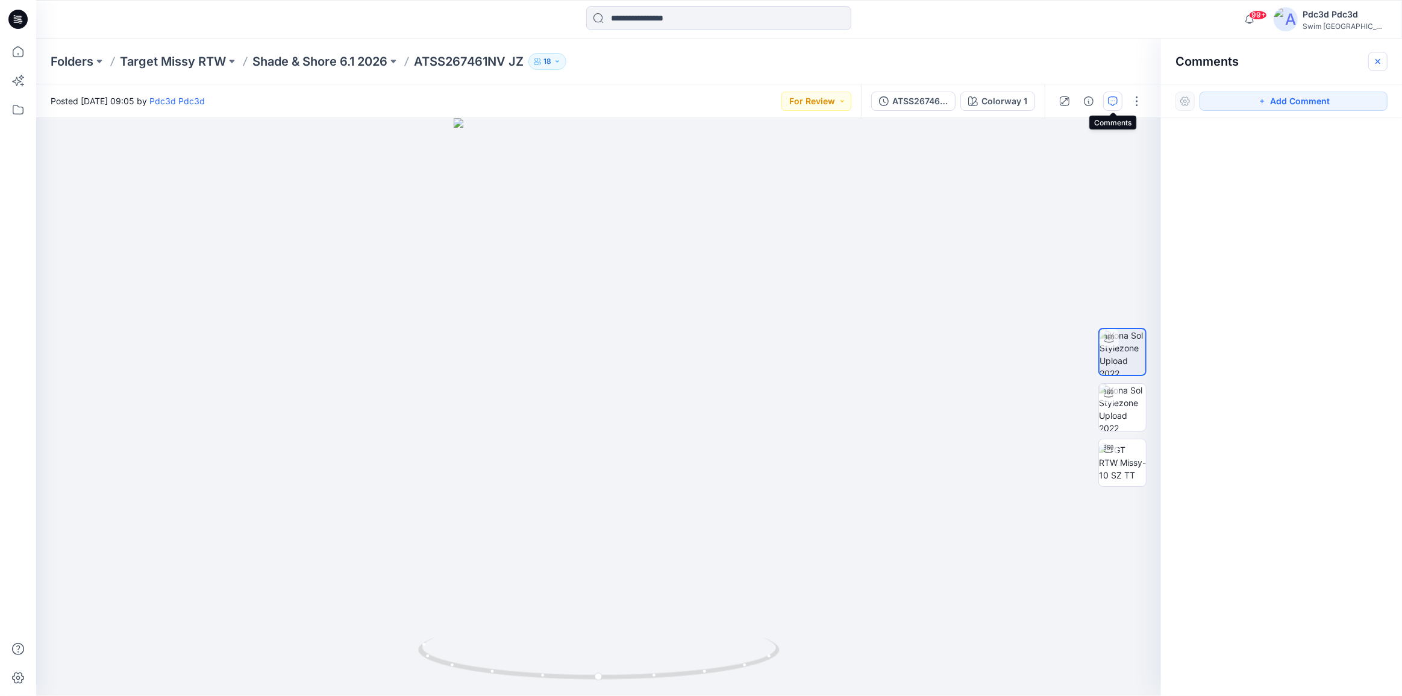
click at [1373, 61] on icon "button" at bounding box center [1378, 62] width 10 height 10
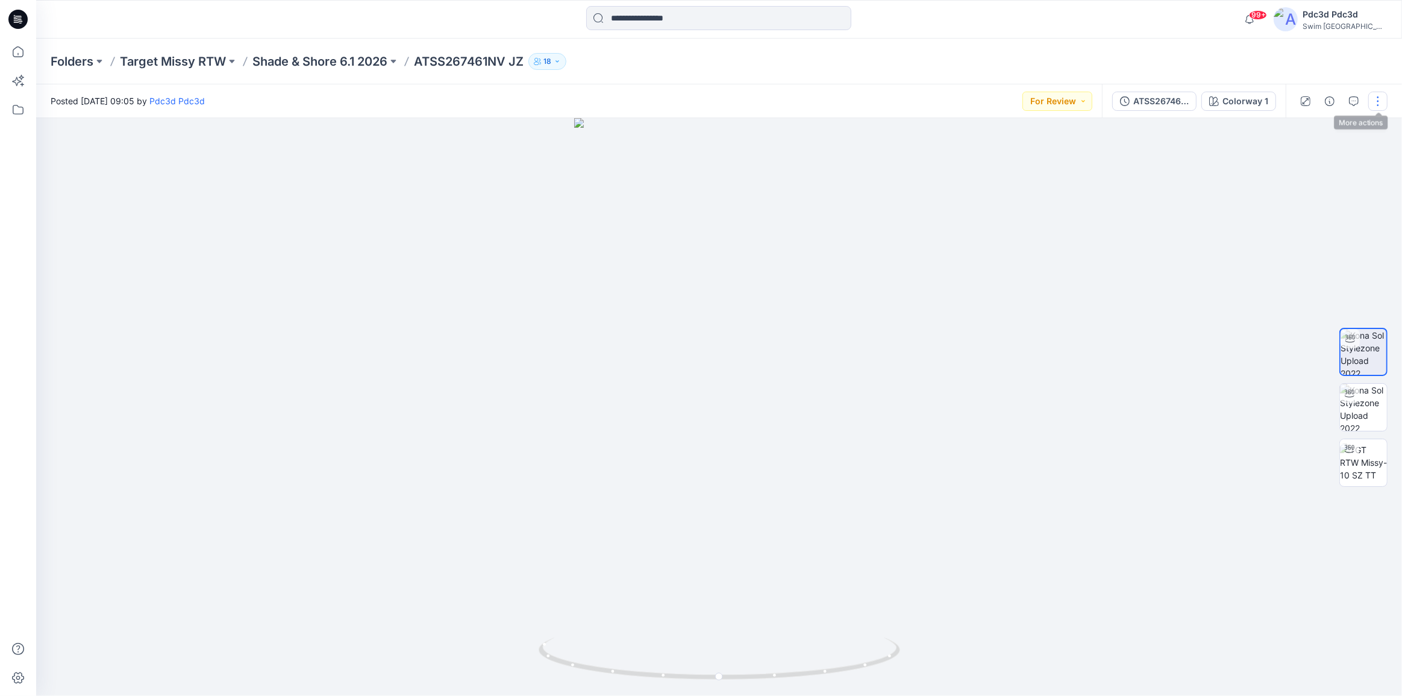
click at [1379, 102] on button "button" at bounding box center [1377, 101] width 19 height 19
click at [1298, 168] on p "Edit" at bounding box center [1300, 163] width 15 height 13
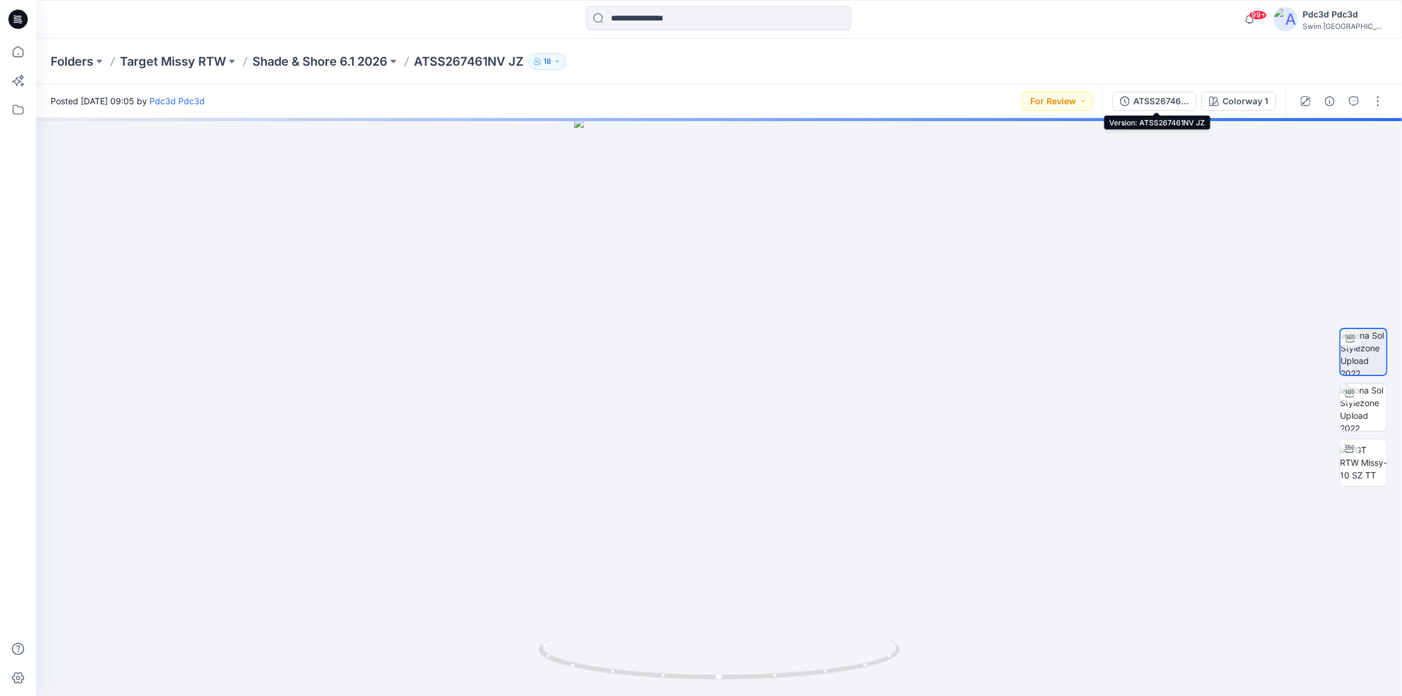
click at [1123, 107] on button "ATSS267461NV JZ" at bounding box center [1154, 101] width 84 height 19
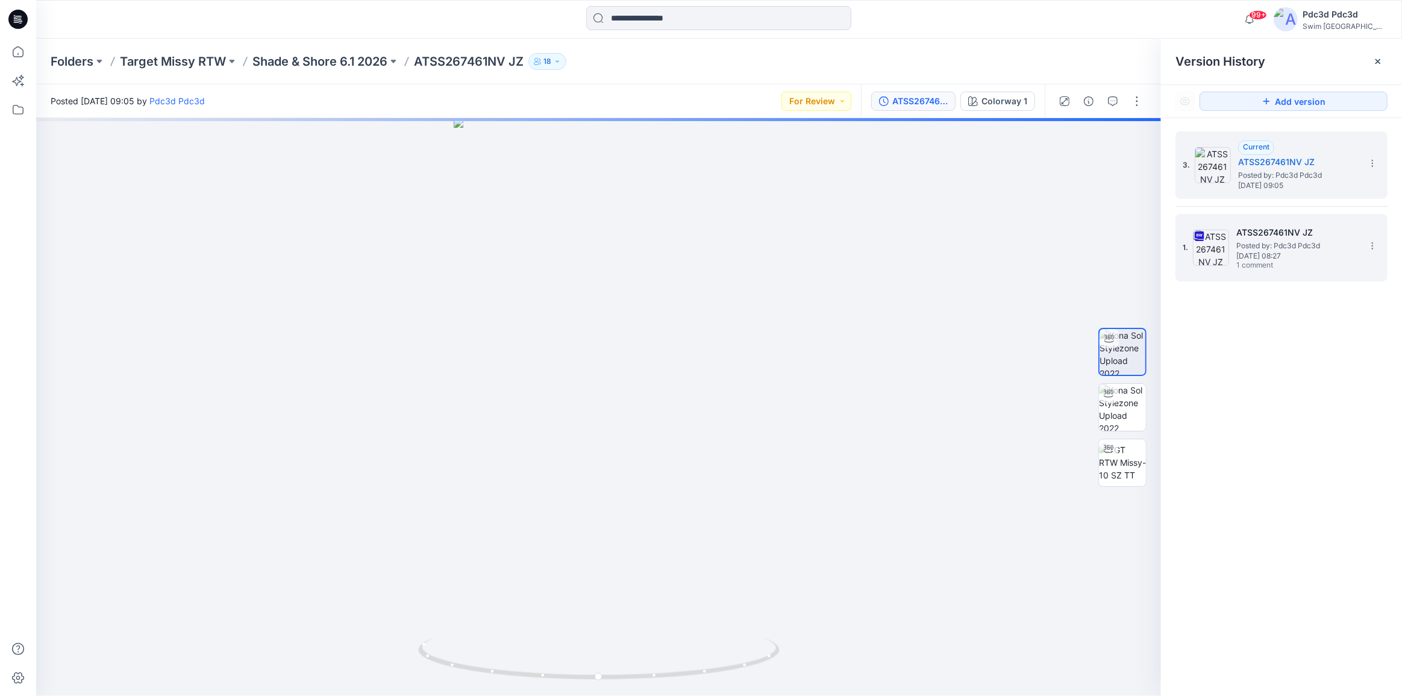
click at [1266, 254] on span "Thursday, September 11, 2025 08:27" at bounding box center [1296, 256] width 120 height 8
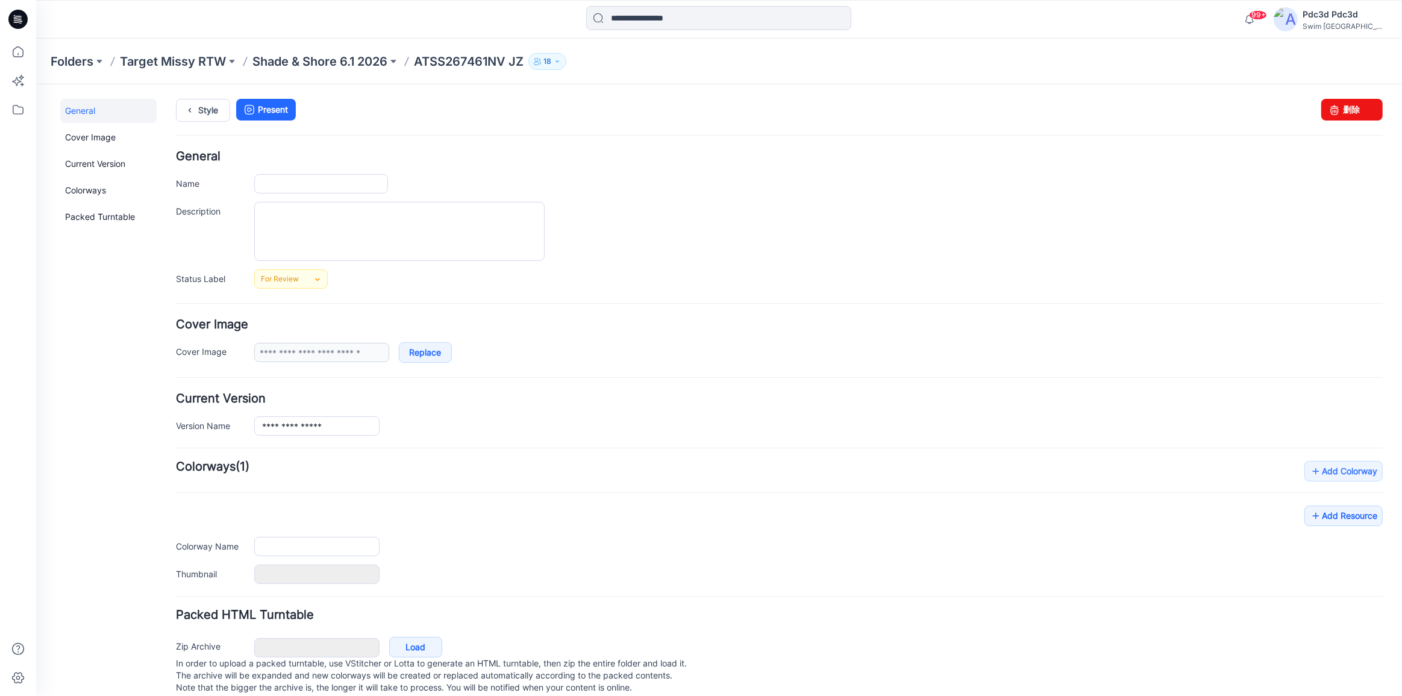
type input "**********"
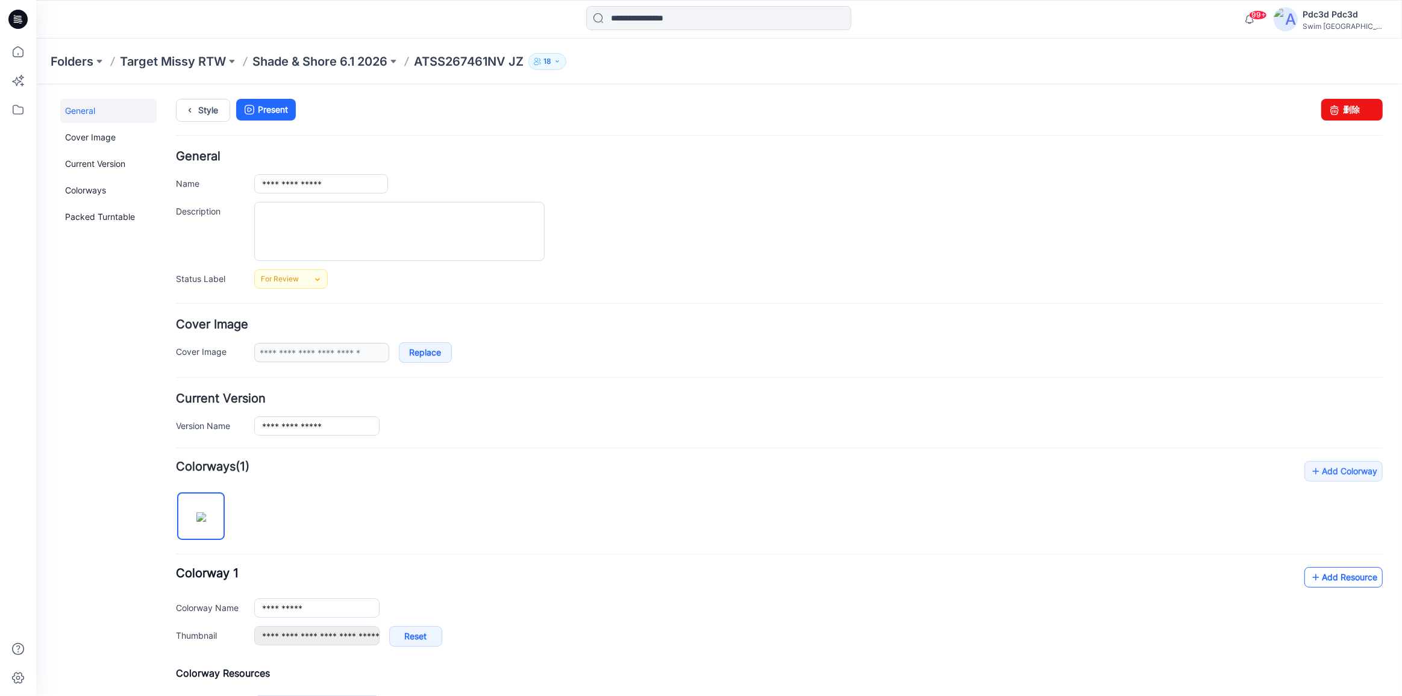
click at [1310, 575] on icon at bounding box center [1316, 576] width 12 height 19
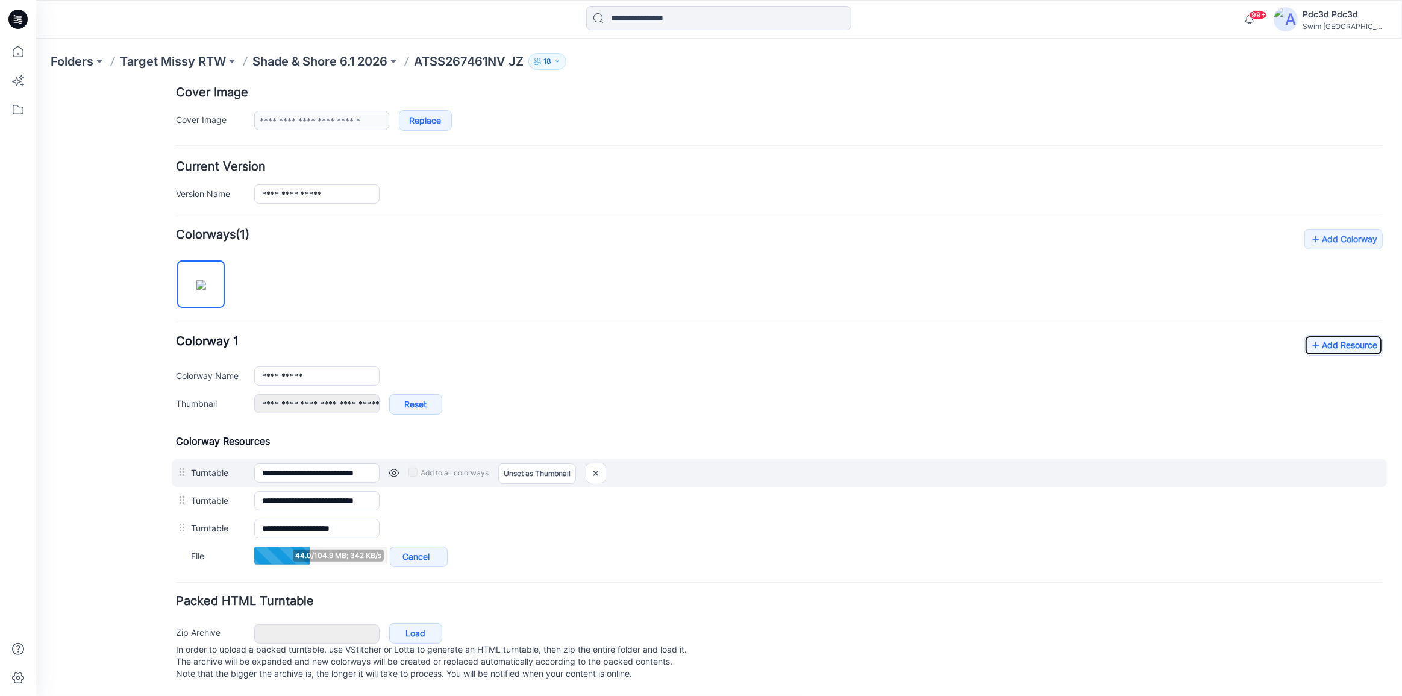
scroll to position [243, 0]
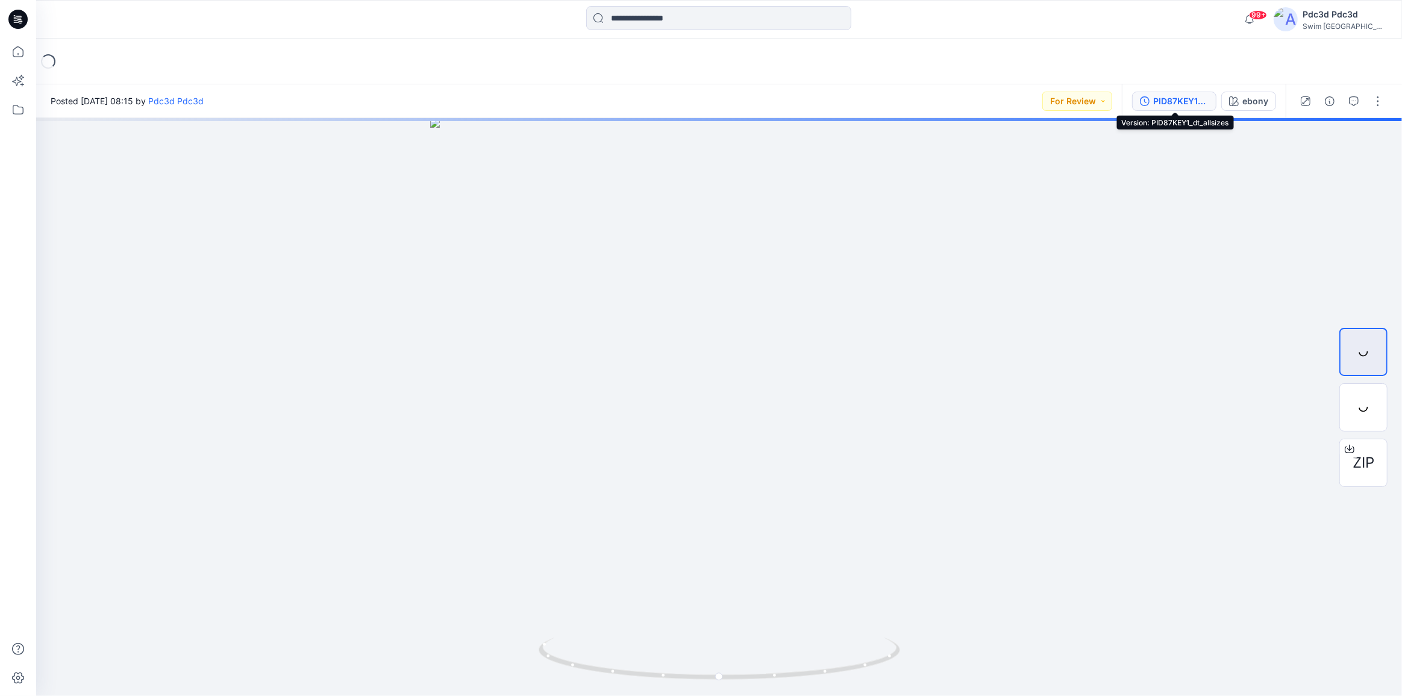
click at [1149, 100] on icon "button" at bounding box center [1145, 101] width 10 height 10
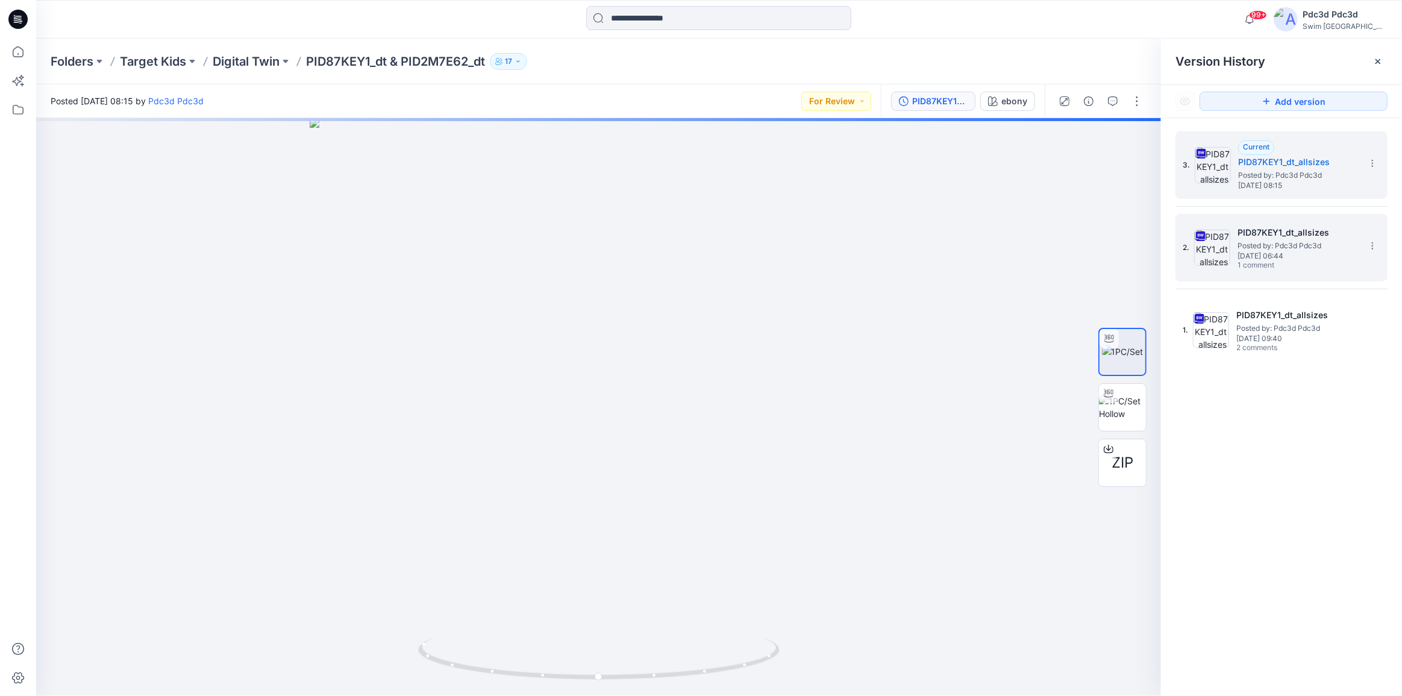
click at [1275, 261] on span "1 comment" at bounding box center [1279, 266] width 84 height 10
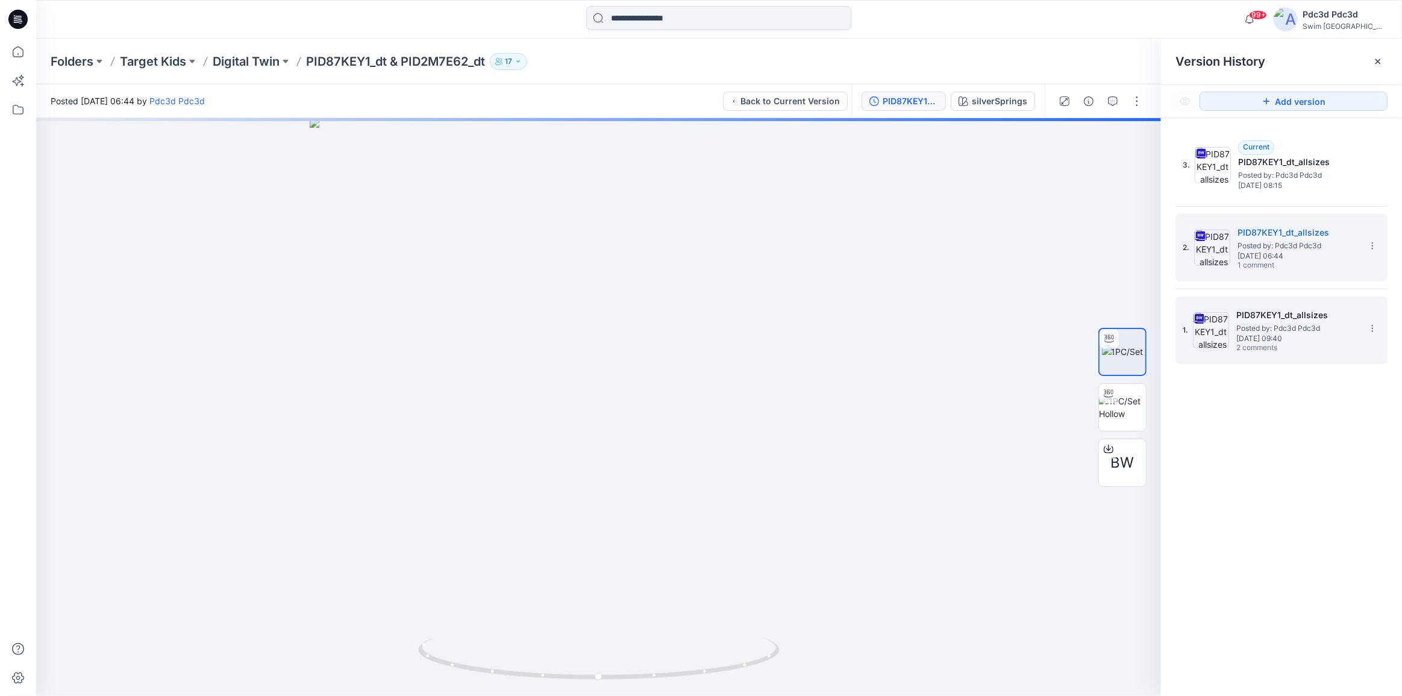
click at [1261, 343] on span "2 comments" at bounding box center [1278, 348] width 84 height 10
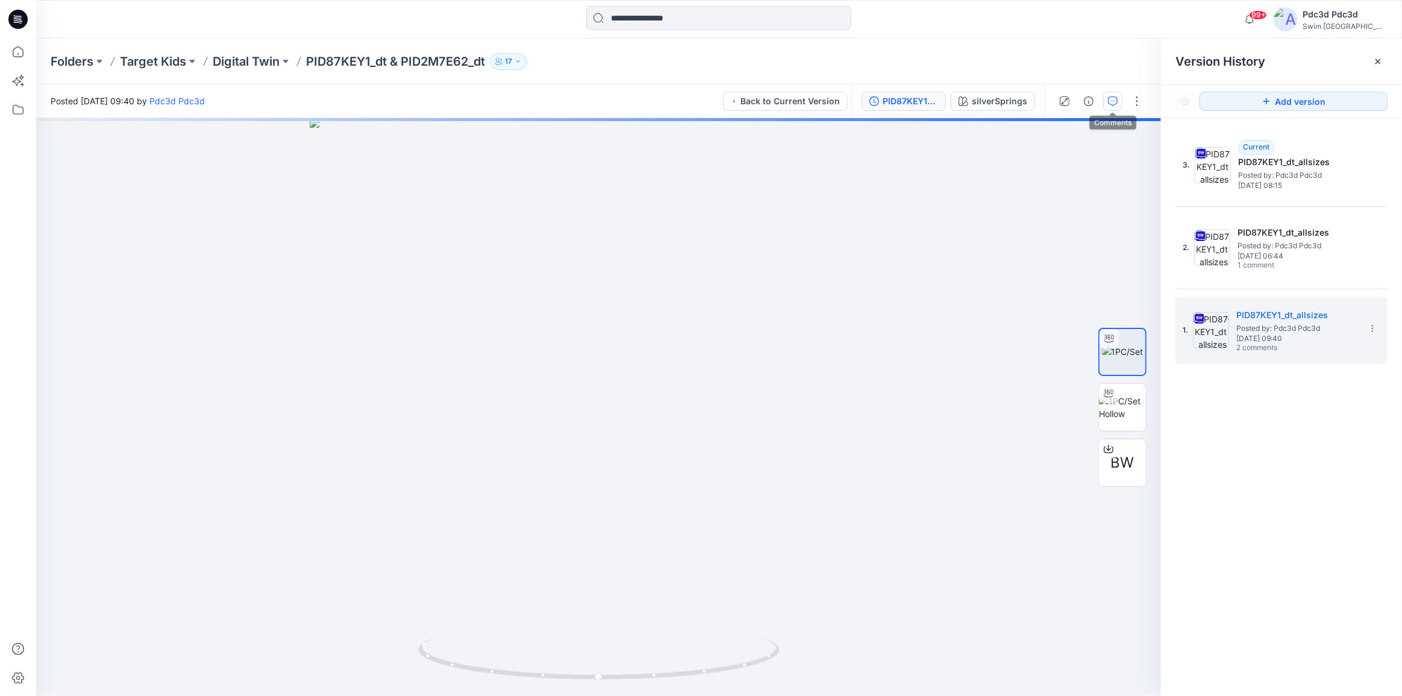
click at [1113, 100] on icon "button" at bounding box center [1113, 100] width 4 height 1
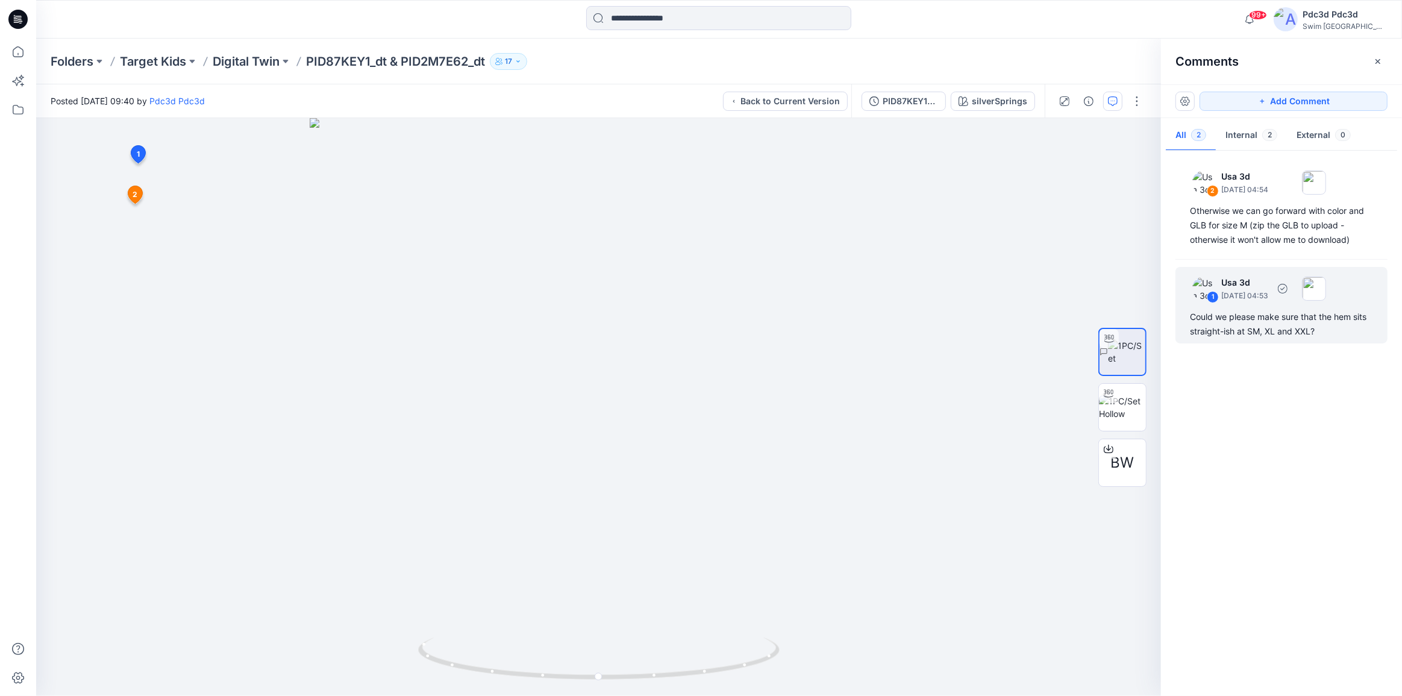
click at [1247, 332] on div "Could we please make sure that the hem sits straight-ish at SM, XL and XXL?" at bounding box center [1281, 324] width 183 height 29
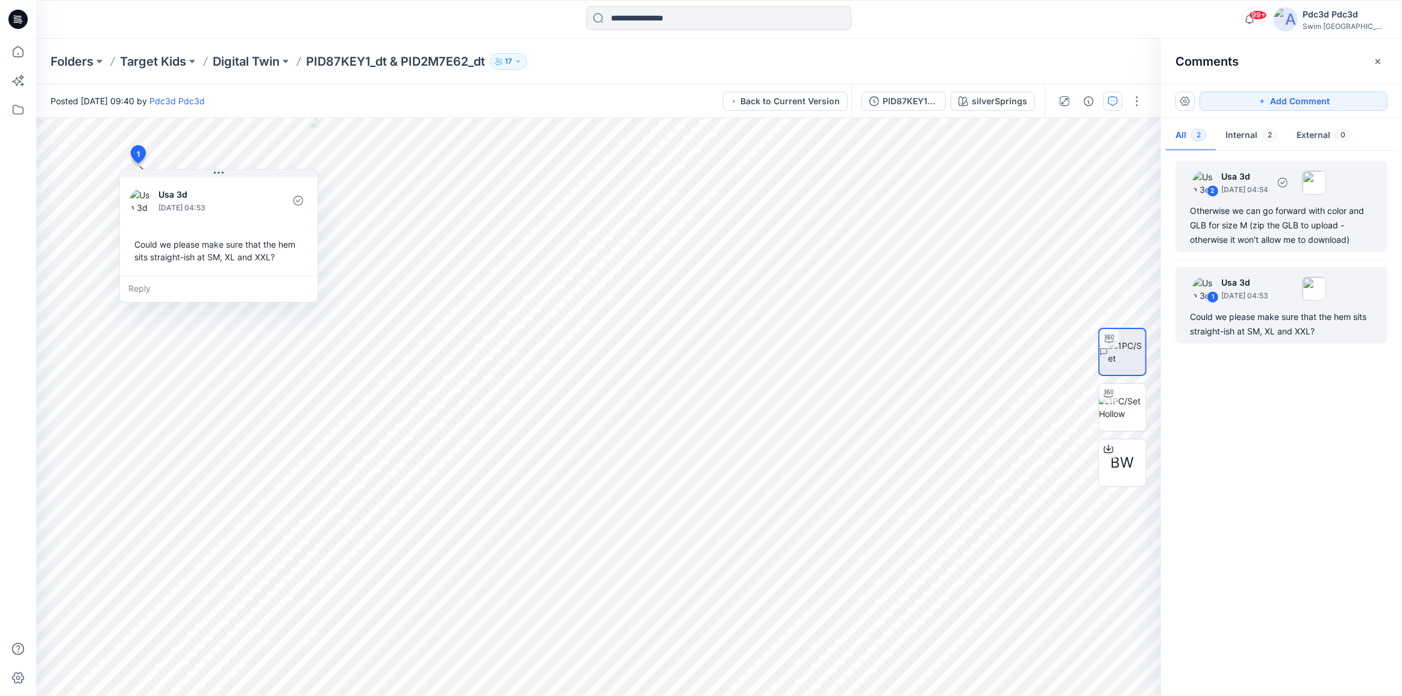
click at [1272, 220] on div "Otherwise we can go forward with color and GLB for size M (zip the GLB to uploa…" at bounding box center [1281, 225] width 183 height 43
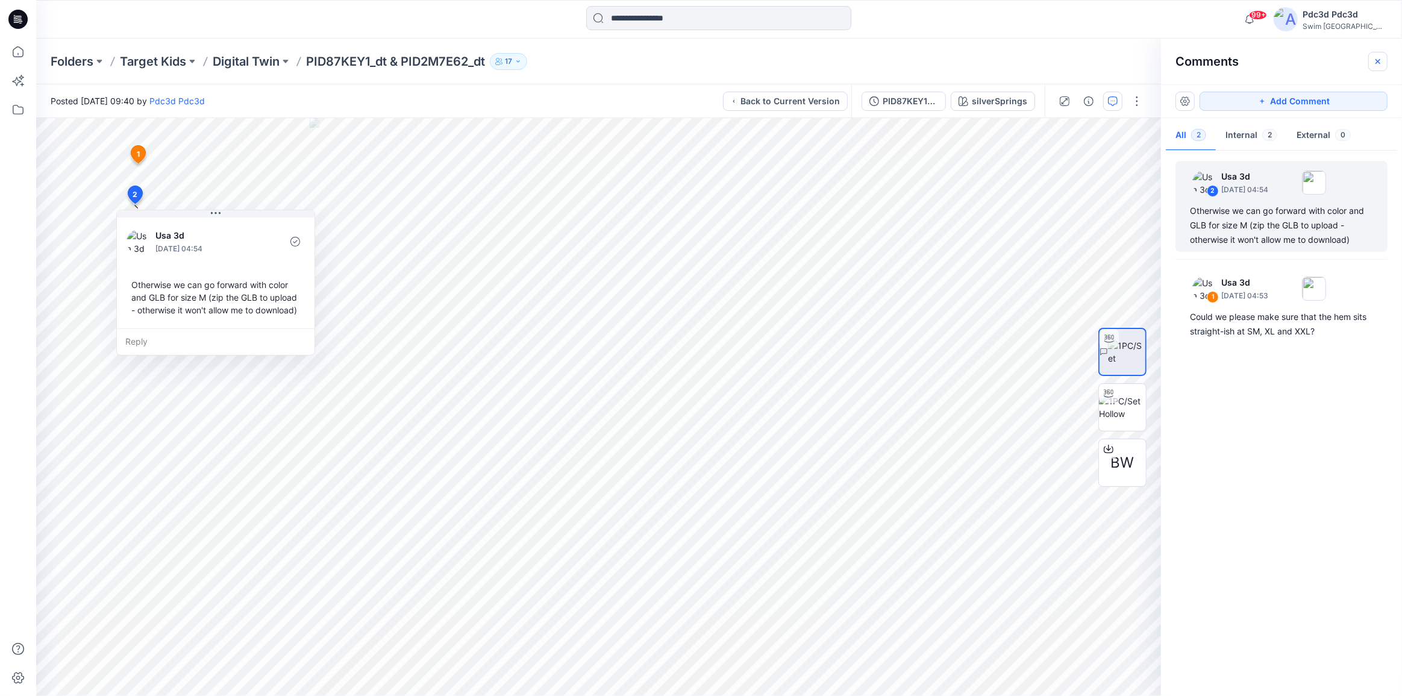
click at [1379, 61] on icon "button" at bounding box center [1378, 62] width 10 height 10
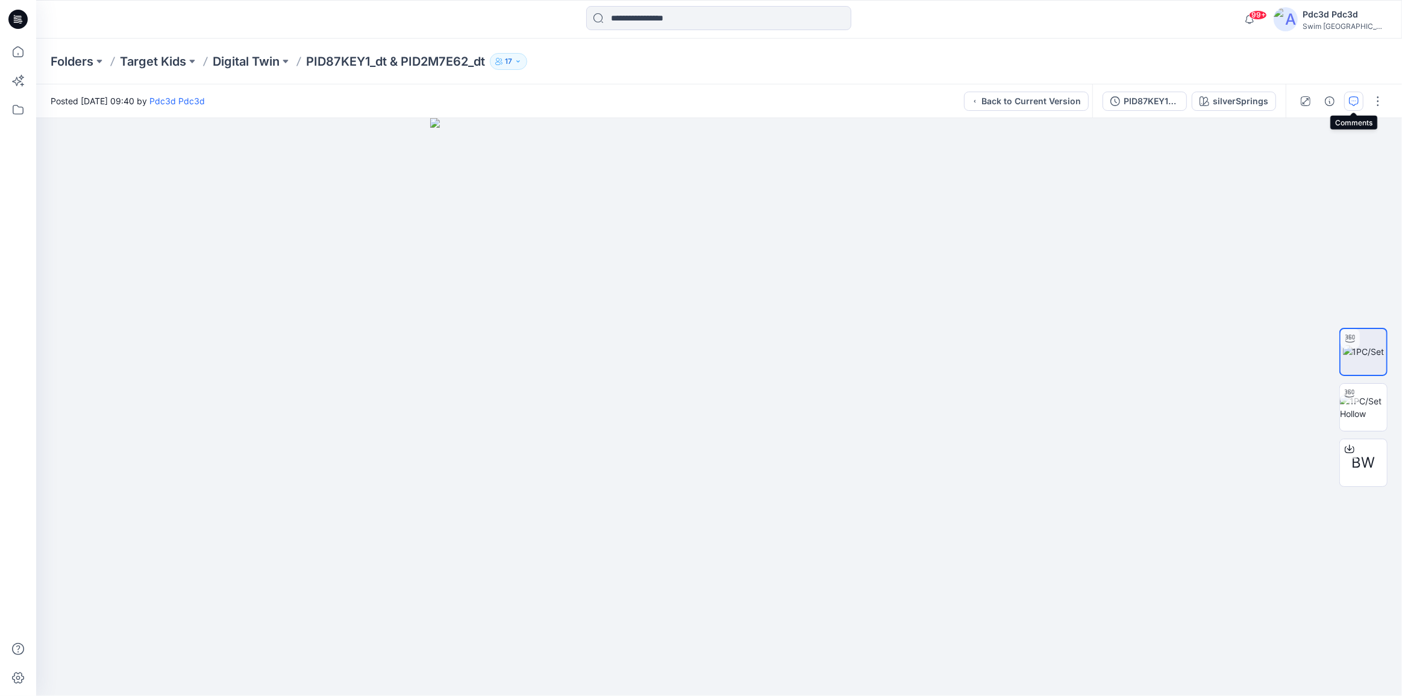
click at [1351, 100] on icon "button" at bounding box center [1354, 101] width 10 height 10
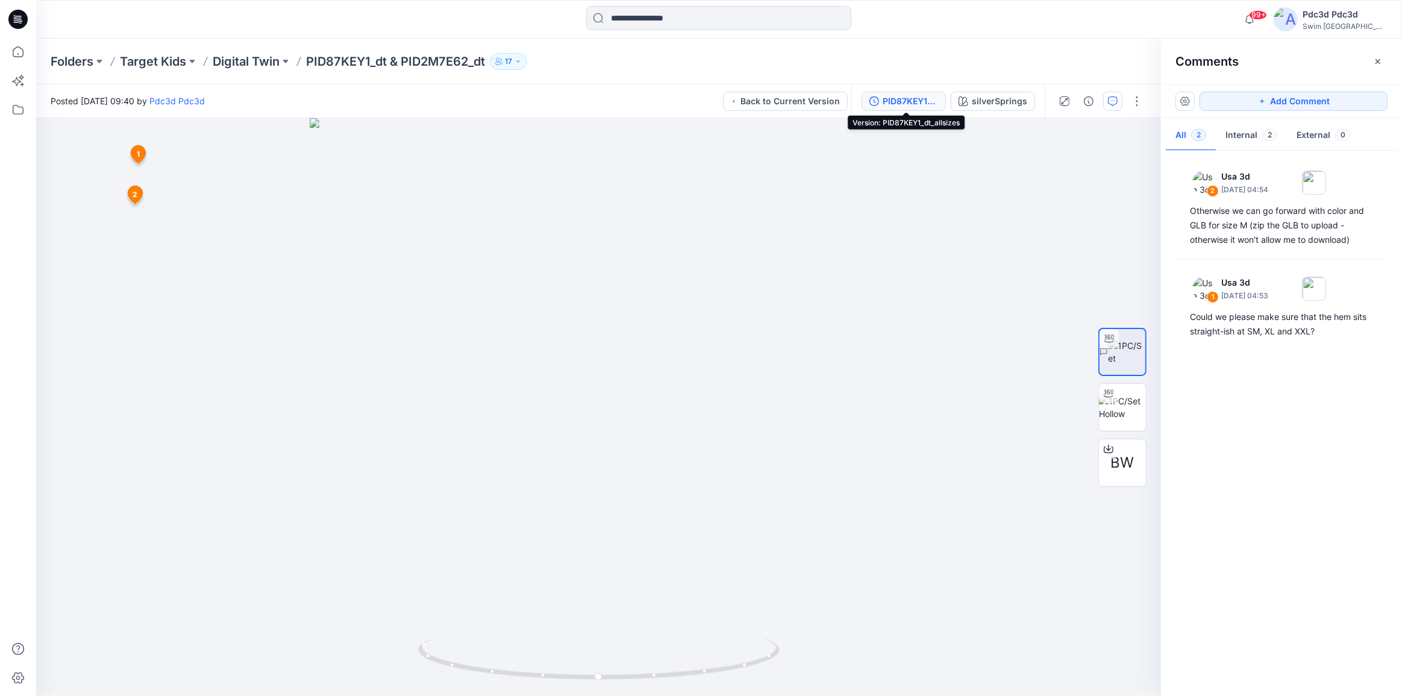
click at [886, 104] on div "PID87KEY1_dt_allsizes" at bounding box center [909, 101] width 55 height 13
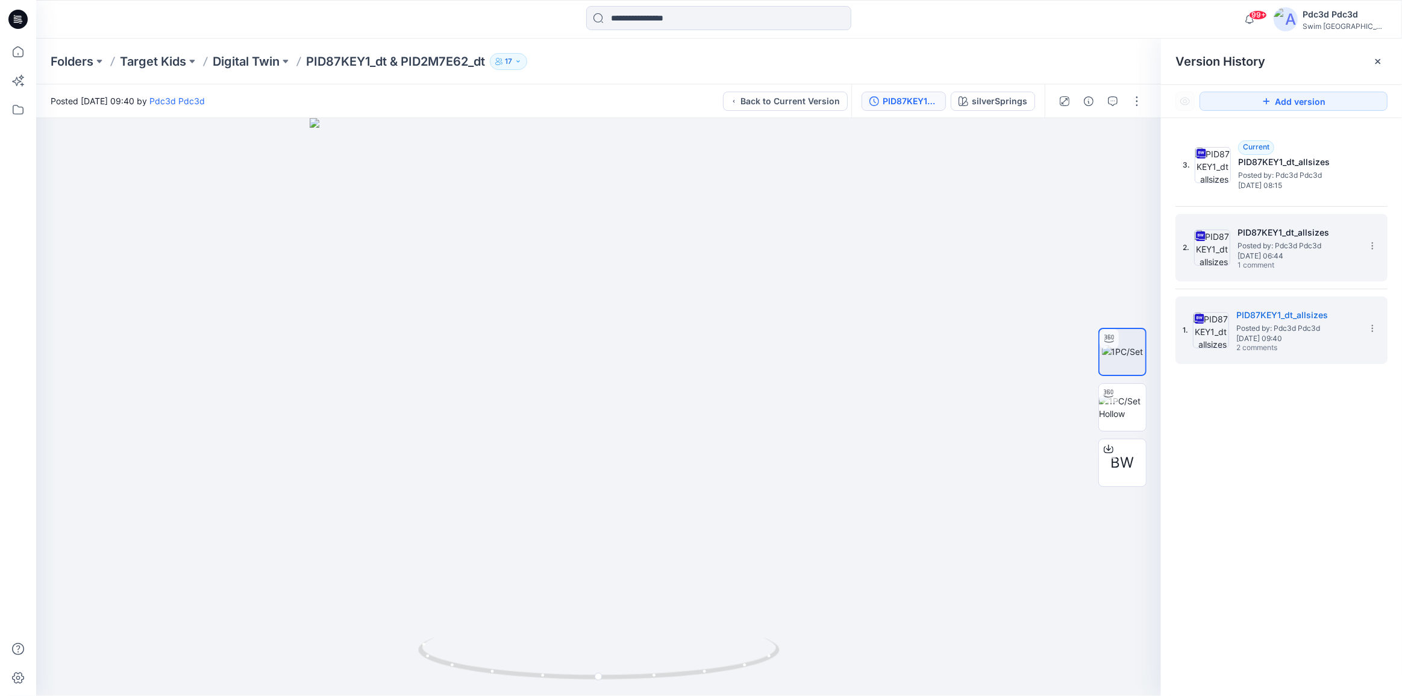
click at [1269, 258] on span "[DATE] 06:44" at bounding box center [1297, 256] width 120 height 8
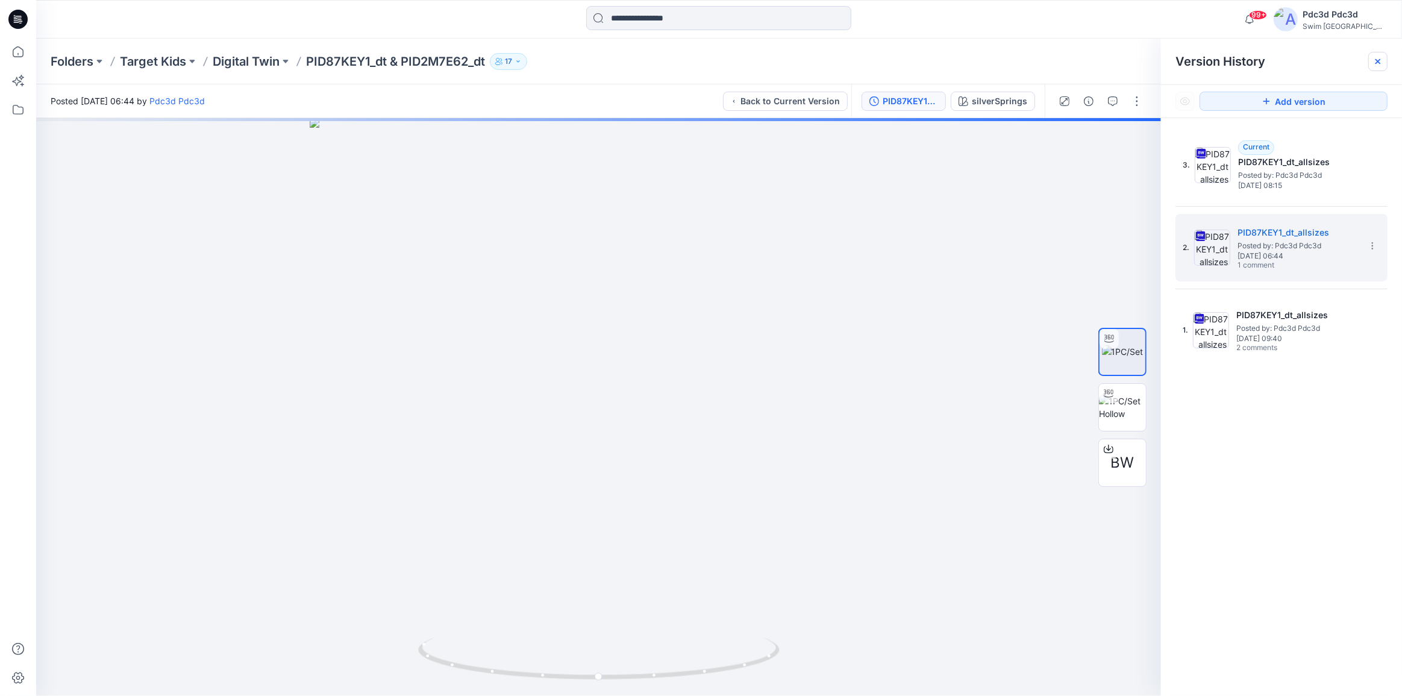
click at [1377, 64] on icon at bounding box center [1378, 62] width 10 height 10
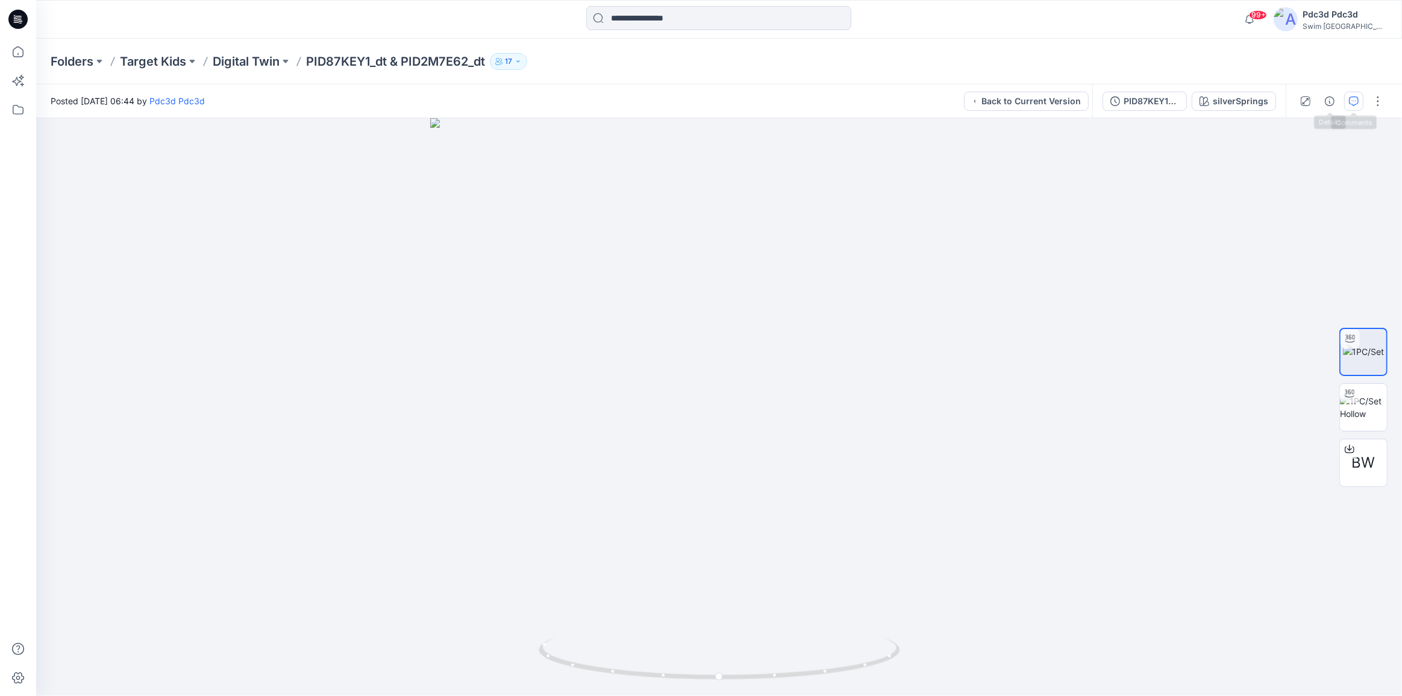
click at [1360, 96] on button "button" at bounding box center [1353, 101] width 19 height 19
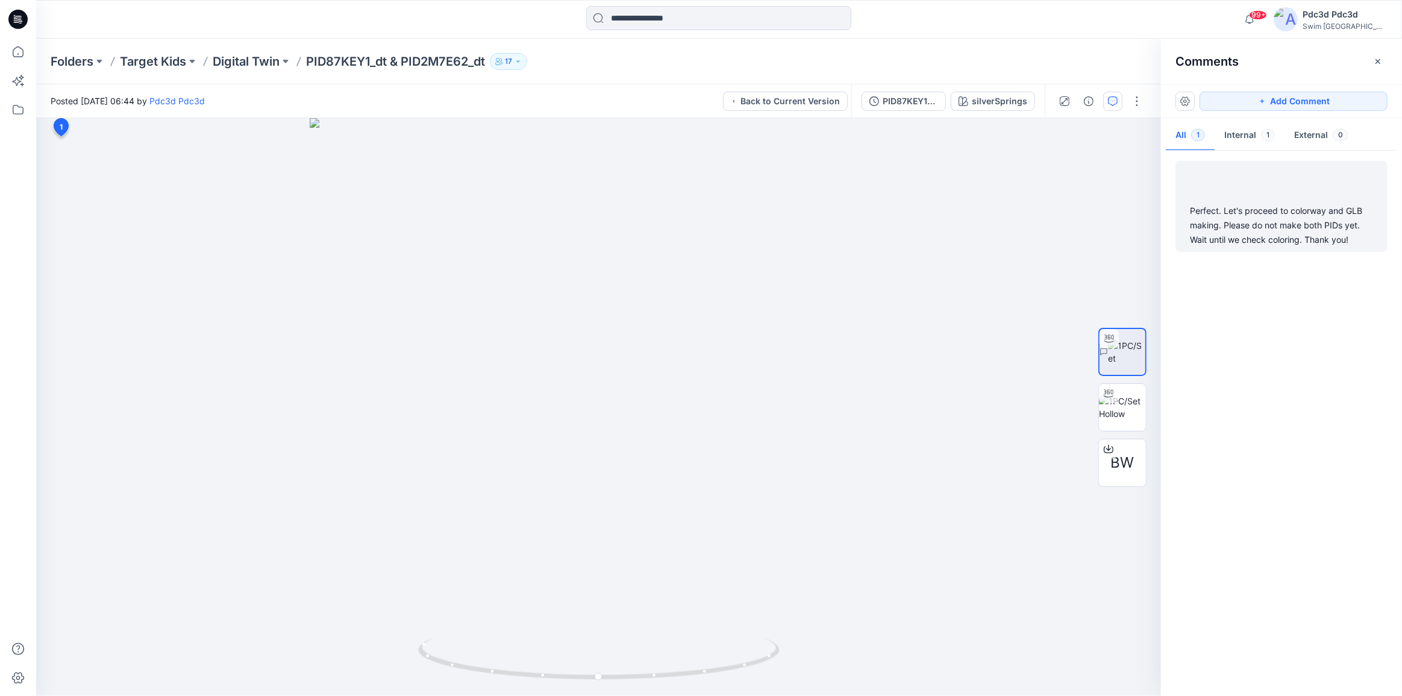
click at [1232, 233] on div "Perfect. Let's proceed to colorway and GLB making. Please do not make both PIDs…" at bounding box center [1281, 225] width 183 height 43
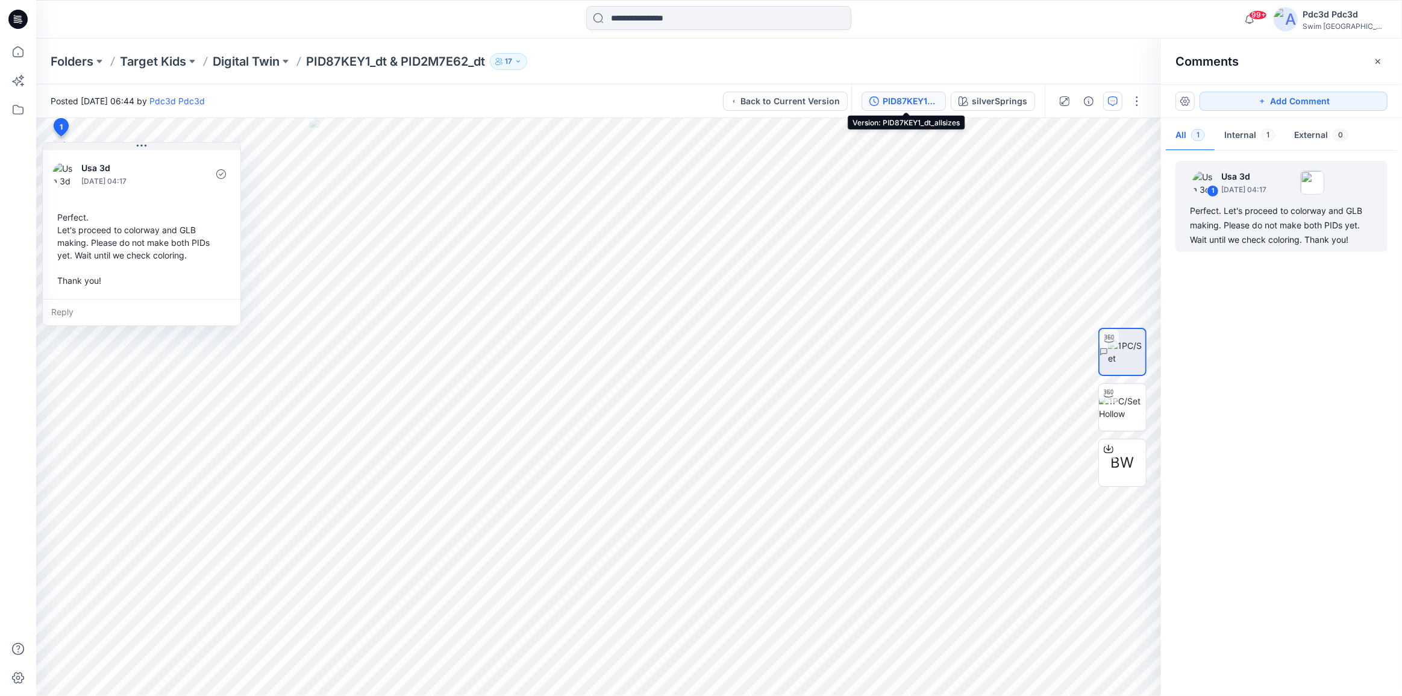
click at [885, 102] on div "PID87KEY1_dt_allsizes" at bounding box center [909, 101] width 55 height 13
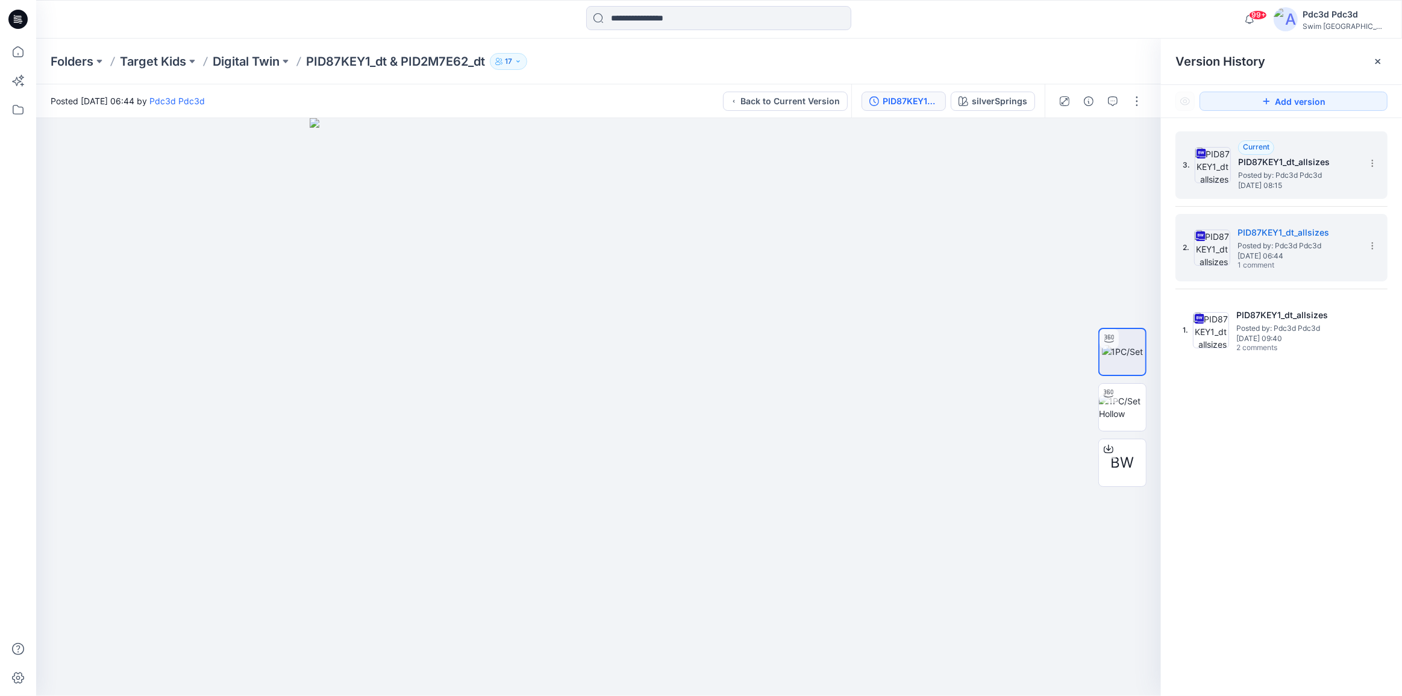
click at [1216, 179] on img at bounding box center [1213, 165] width 36 height 36
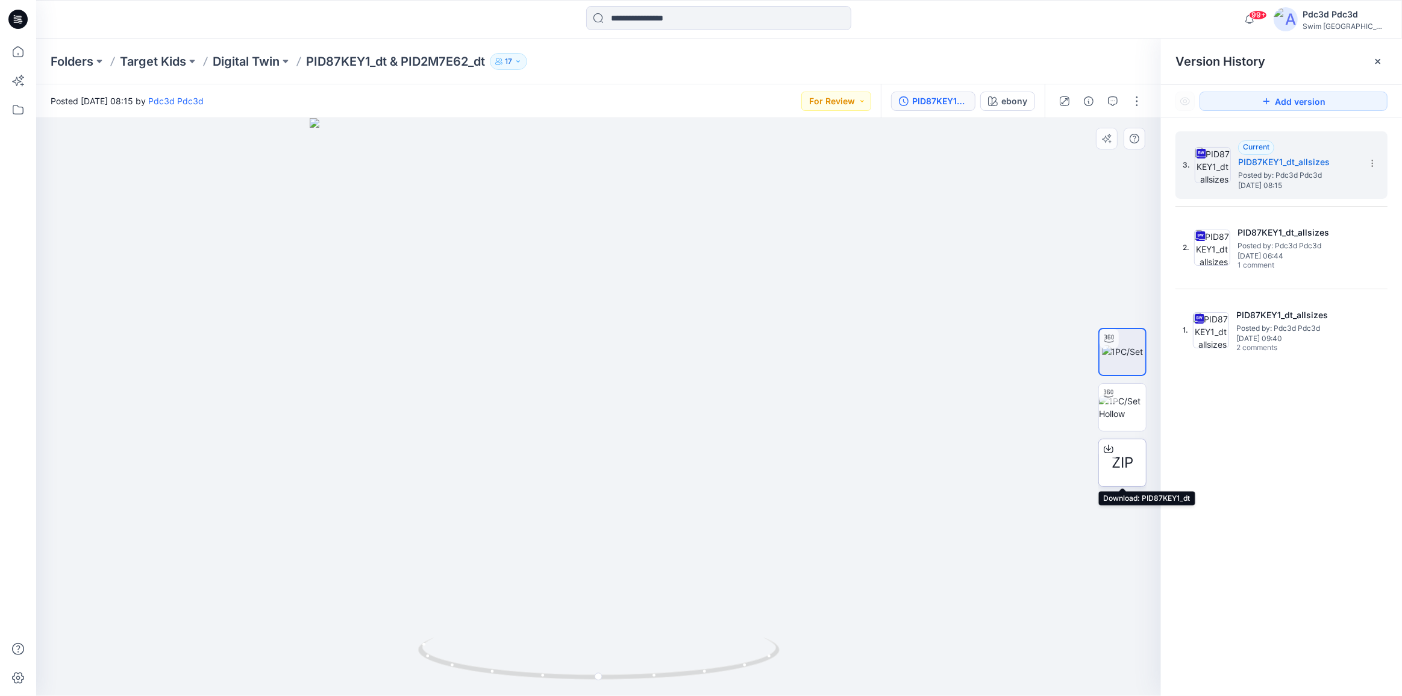
click at [1109, 449] on icon at bounding box center [1108, 447] width 5 height 6
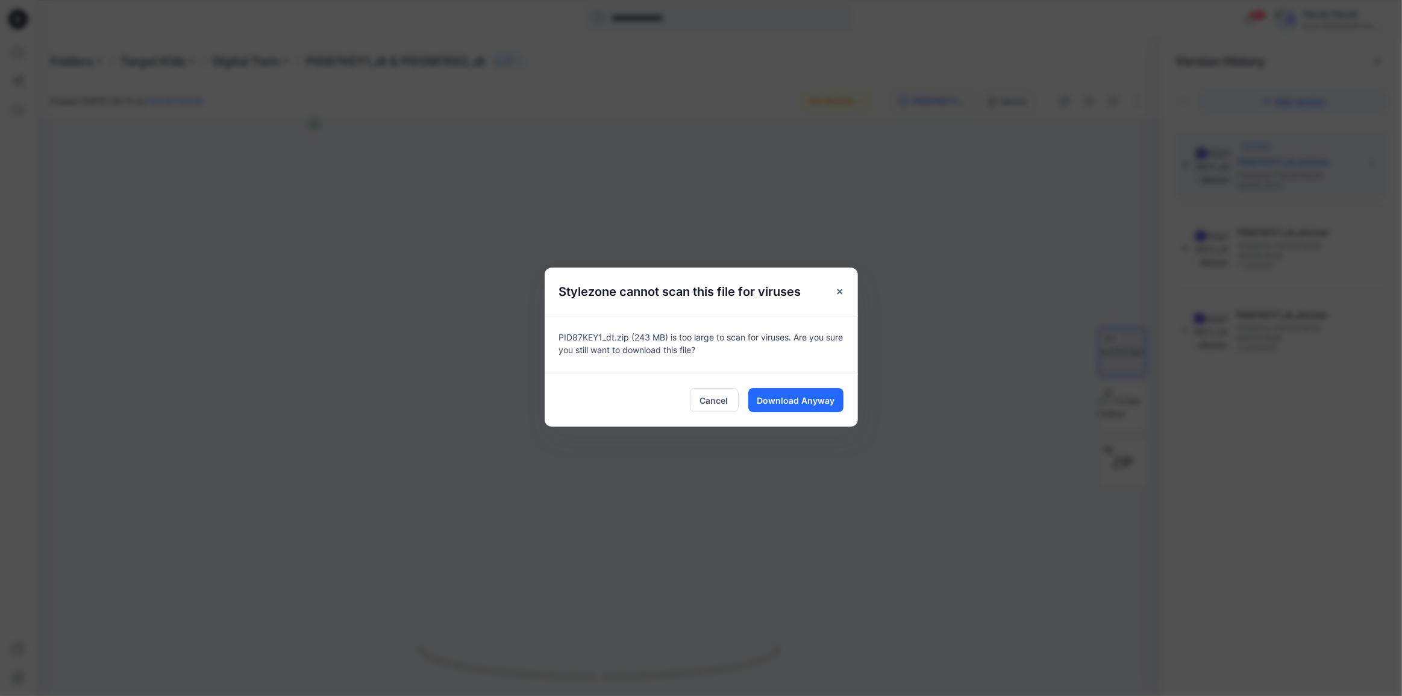
click at [795, 386] on div "Cancel Download Anyway" at bounding box center [701, 399] width 313 height 53
click at [798, 401] on span "Download Anyway" at bounding box center [796, 400] width 78 height 13
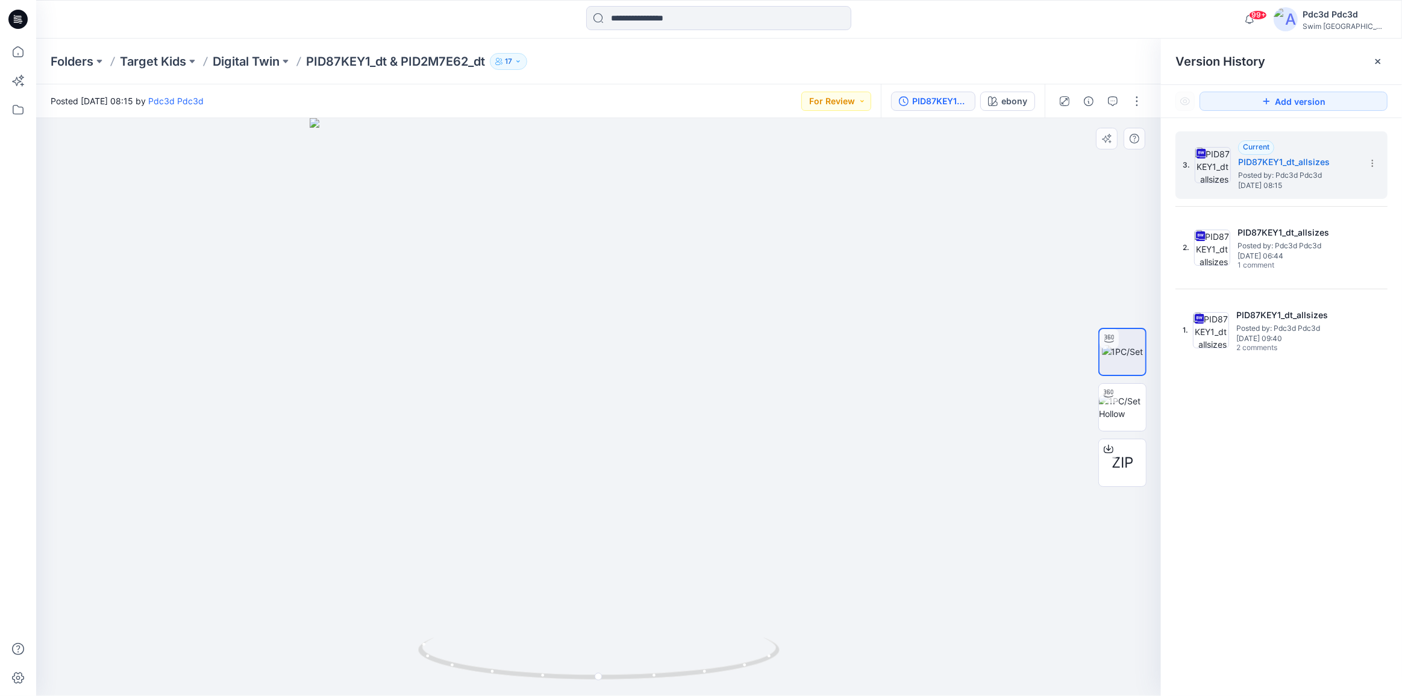
click at [899, 271] on div at bounding box center [598, 407] width 1125 height 578
drag, startPoint x: 673, startPoint y: 675, endPoint x: 533, endPoint y: 650, distance: 141.9
click at [533, 650] on icon at bounding box center [600, 659] width 364 height 45
drag, startPoint x: 685, startPoint y: 673, endPoint x: 831, endPoint y: 650, distance: 148.3
click at [831, 650] on div at bounding box center [598, 407] width 1125 height 578
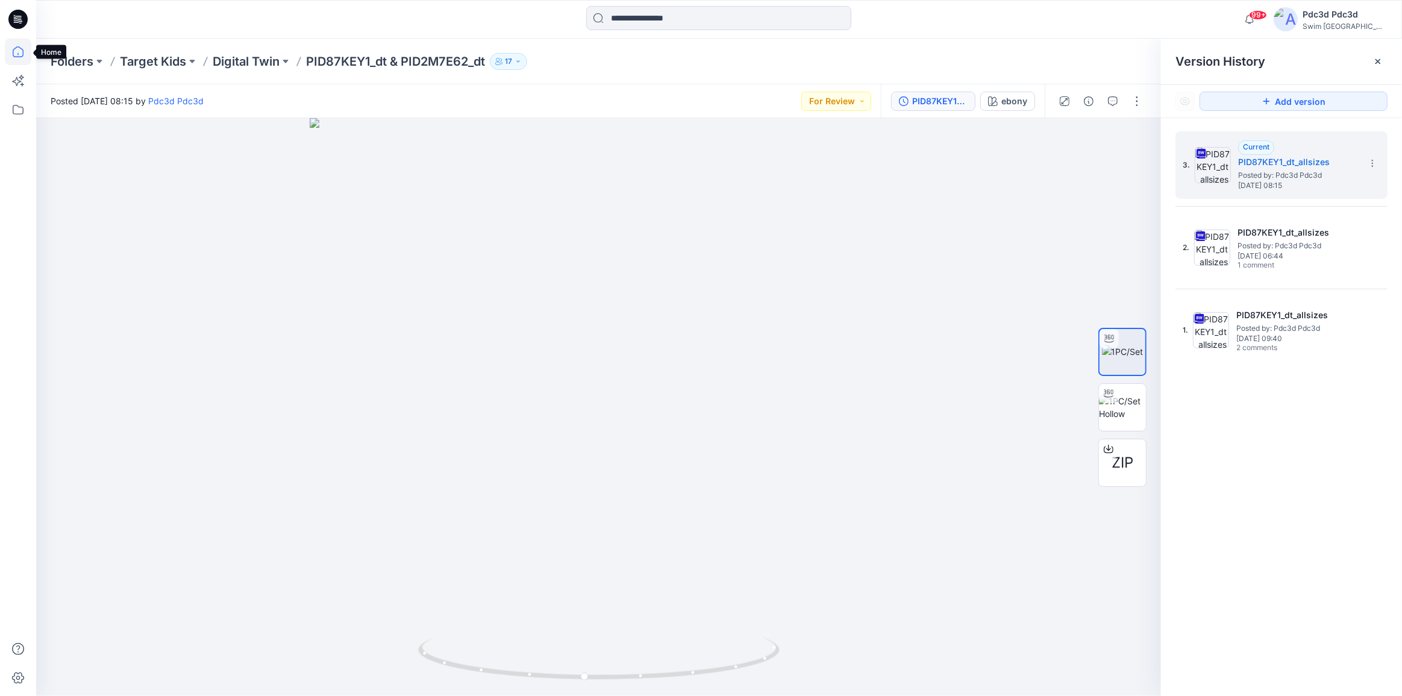
click at [8, 52] on icon at bounding box center [18, 52] width 27 height 27
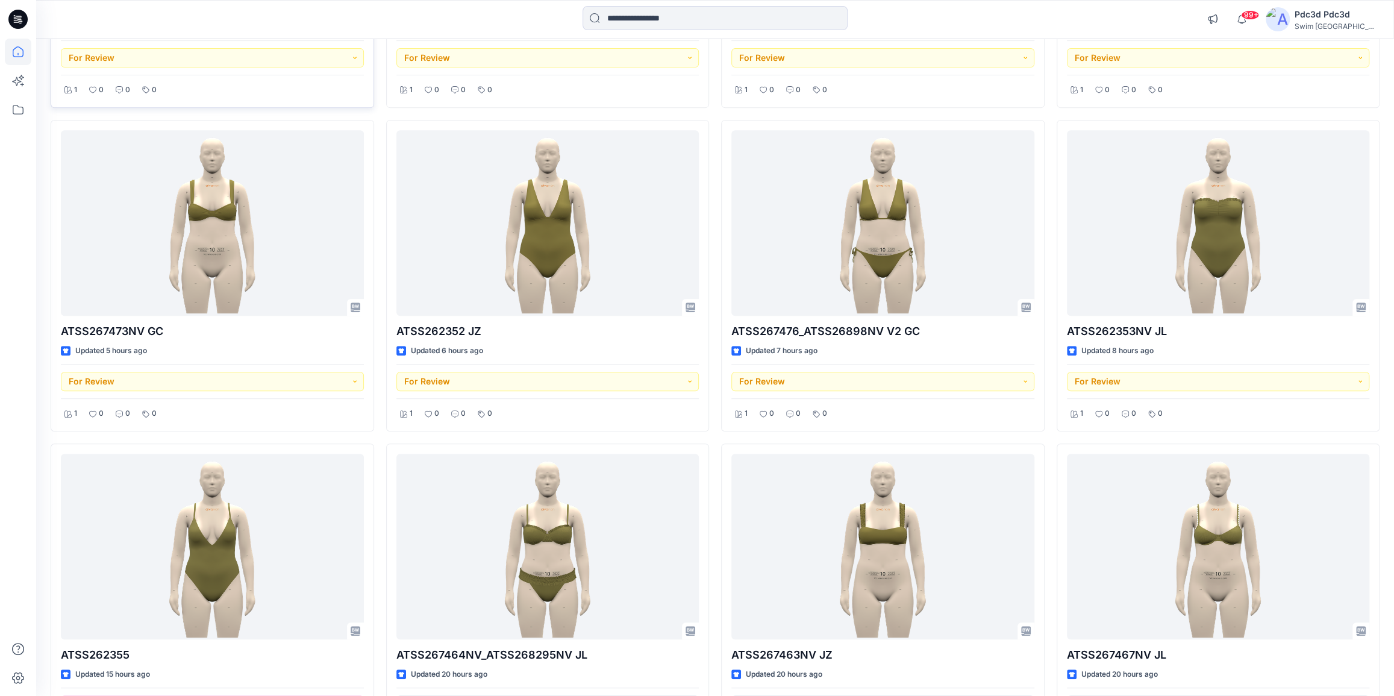
scroll to position [438, 0]
